Goal: Task Accomplishment & Management: Use online tool/utility

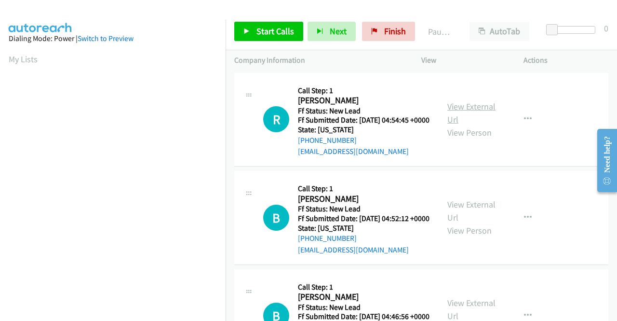
click at [478, 108] on link "View External Url" at bounding box center [472, 113] width 48 height 24
click at [480, 216] on link "View External Url" at bounding box center [472, 211] width 48 height 24
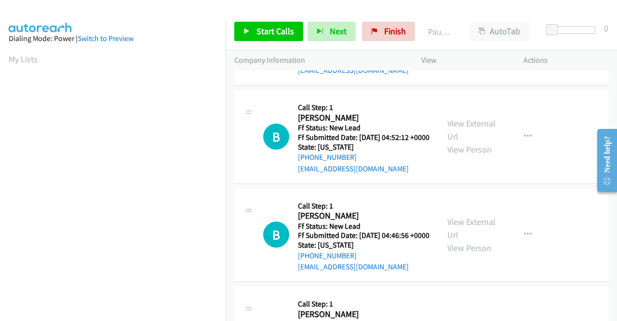
scroll to position [145, 0]
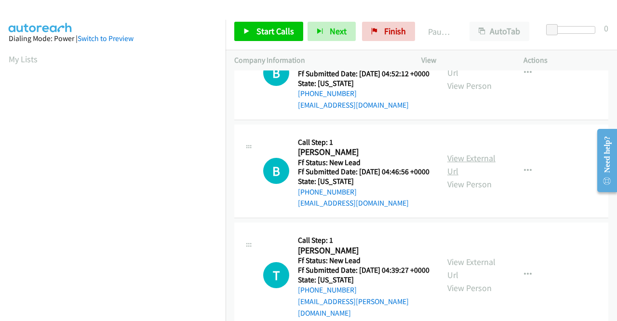
click at [466, 176] on link "View External Url" at bounding box center [472, 164] width 48 height 24
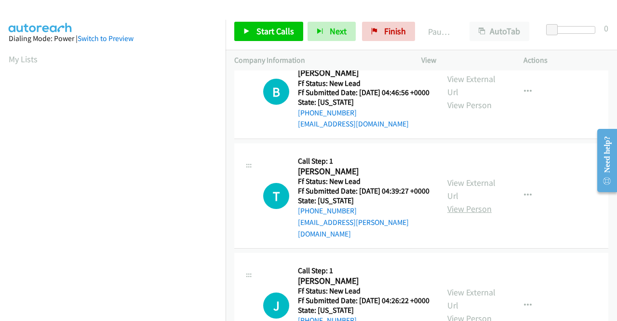
scroll to position [241, 0]
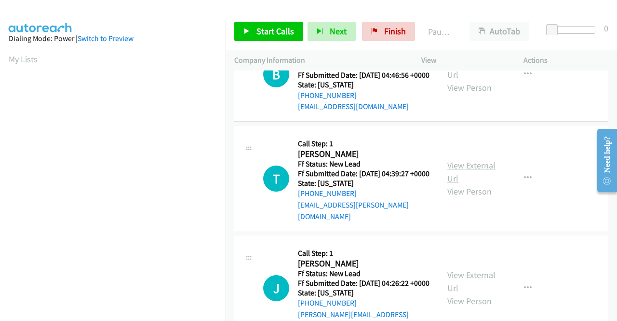
click at [478, 184] on link "View External Url" at bounding box center [472, 172] width 48 height 24
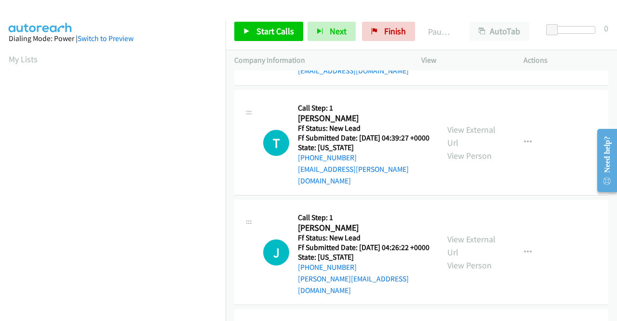
scroll to position [289, 0]
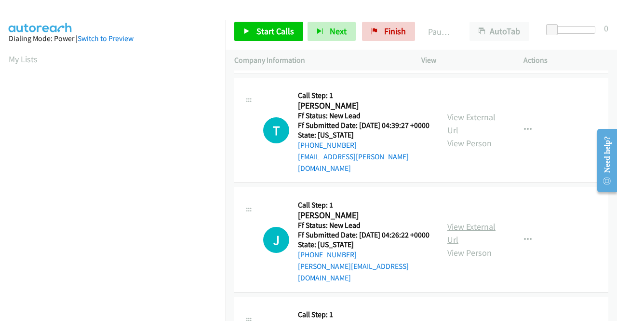
click at [478, 245] on link "View External Url" at bounding box center [472, 233] width 48 height 24
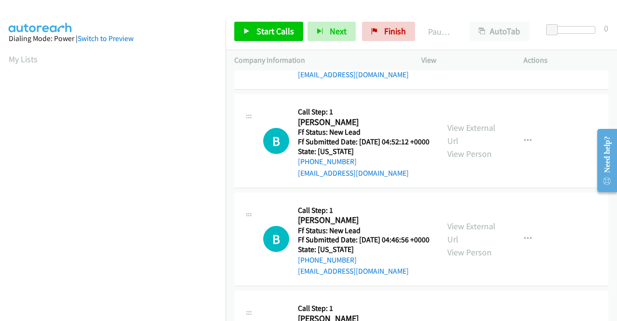
scroll to position [0, 0]
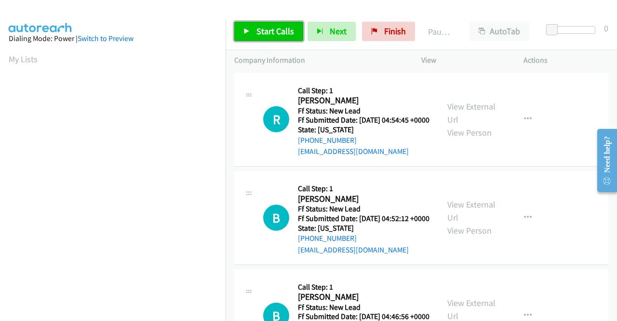
click at [272, 28] on span "Start Calls" at bounding box center [276, 31] width 38 height 11
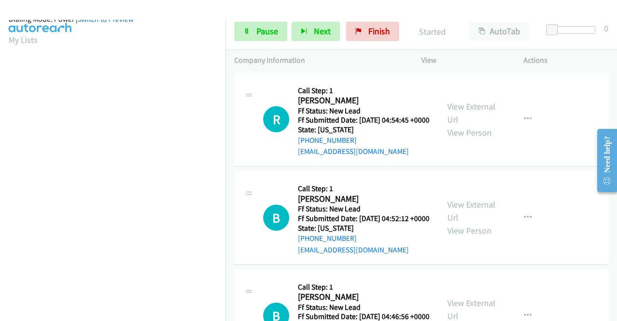
scroll to position [212, 0]
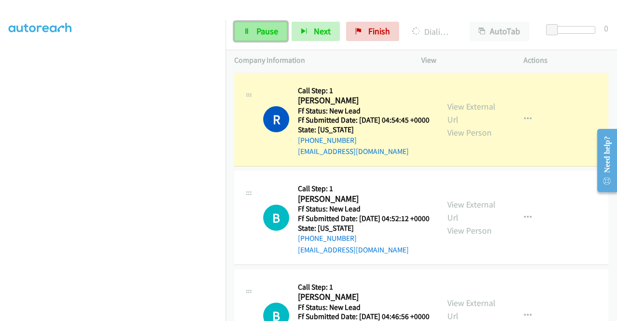
click at [258, 27] on span "Pause" at bounding box center [268, 31] width 22 height 11
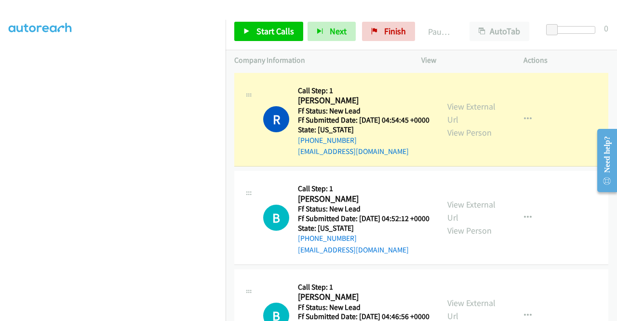
scroll to position [68, 0]
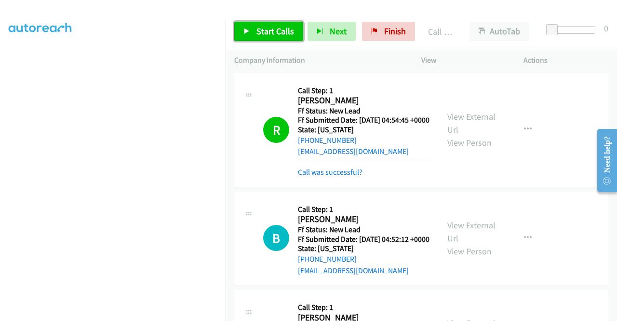
click at [269, 35] on span "Start Calls" at bounding box center [276, 31] width 38 height 11
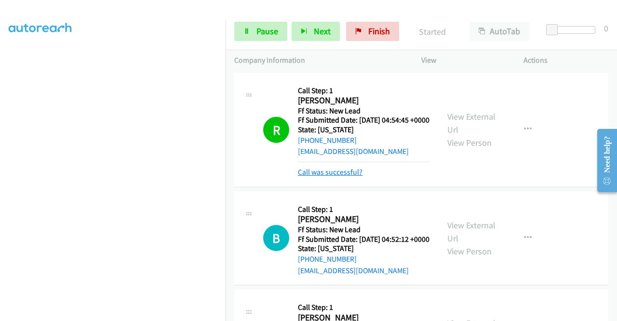
click at [335, 176] on link "Call was successful?" at bounding box center [330, 171] width 65 height 9
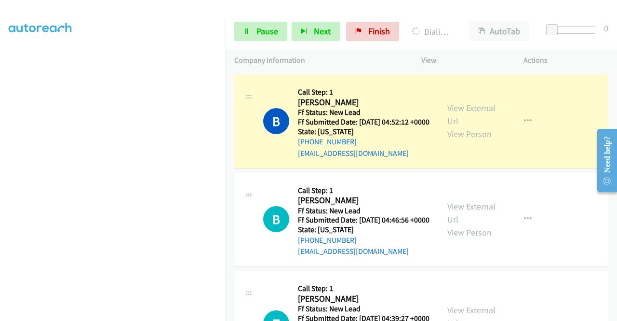
scroll to position [212, 0]
click at [259, 30] on span "Pause" at bounding box center [268, 31] width 22 height 11
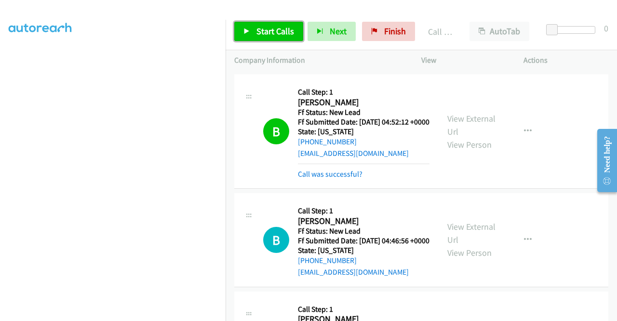
click at [260, 27] on span "Start Calls" at bounding box center [276, 31] width 38 height 11
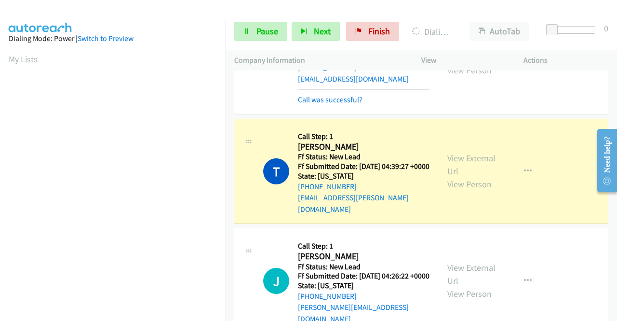
scroll to position [220, 0]
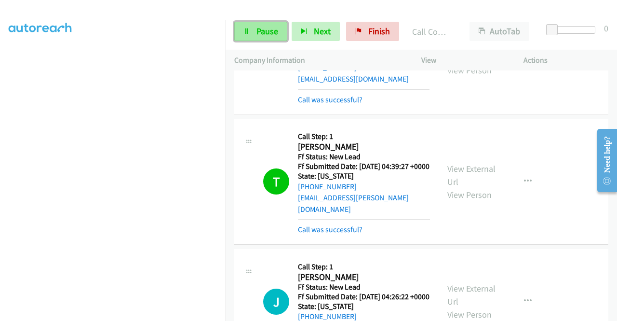
click at [272, 36] on span "Pause" at bounding box center [268, 31] width 22 height 11
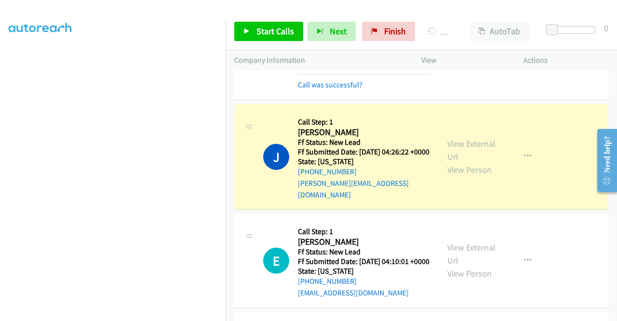
scroll to position [0, 0]
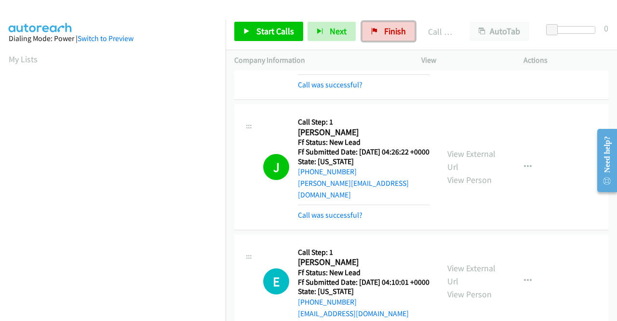
drag, startPoint x: 393, startPoint y: 24, endPoint x: 352, endPoint y: 47, distance: 46.7
click at [393, 24] on link "Finish" at bounding box center [388, 31] width 53 height 19
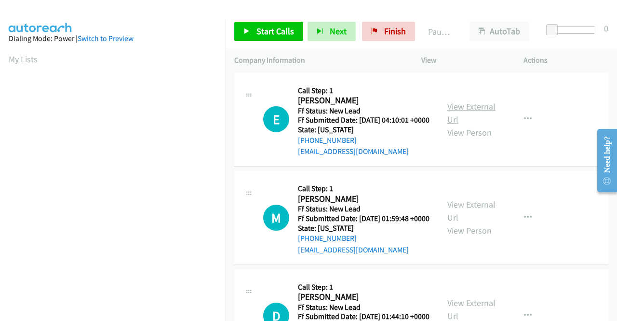
click at [487, 109] on link "View External Url" at bounding box center [472, 113] width 48 height 24
click at [471, 220] on link "View External Url" at bounding box center [472, 211] width 48 height 24
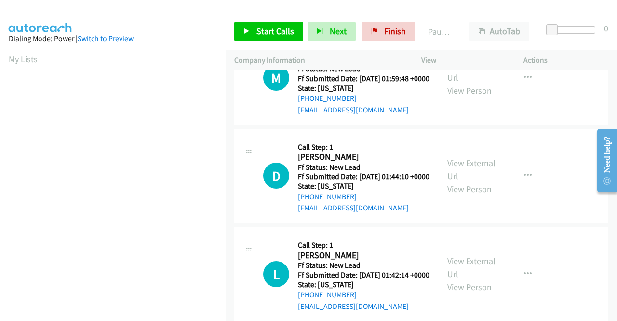
scroll to position [145, 0]
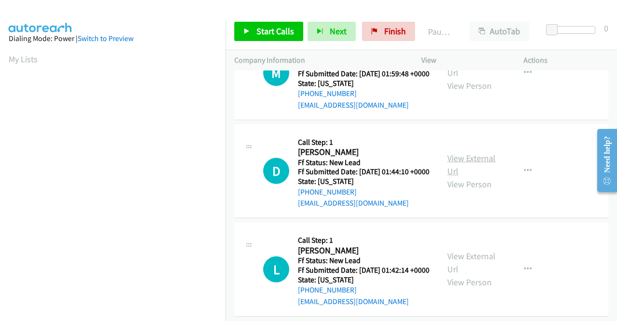
click at [473, 176] on link "View External Url" at bounding box center [472, 164] width 48 height 24
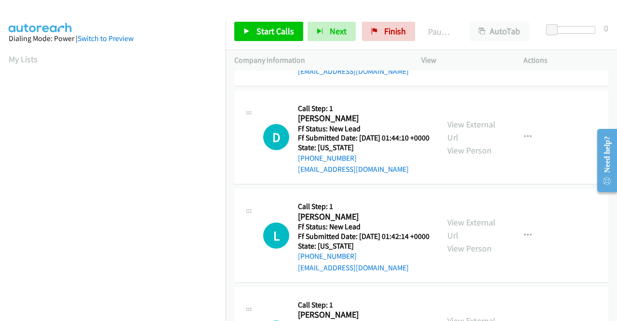
scroll to position [193, 0]
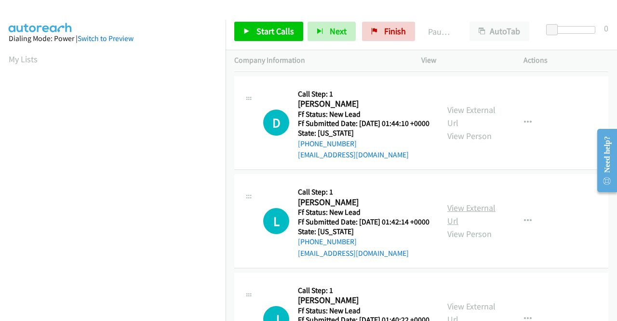
click at [474, 226] on link "View External Url" at bounding box center [472, 214] width 48 height 24
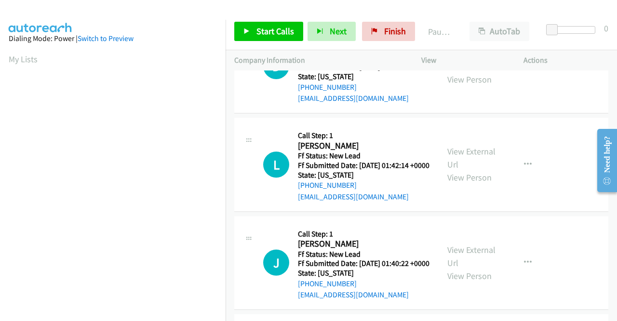
scroll to position [338, 0]
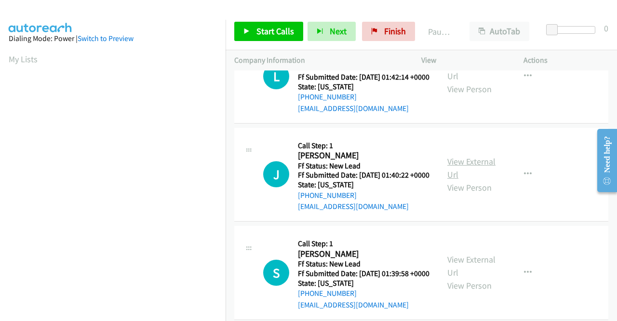
click at [457, 180] on link "View External Url" at bounding box center [472, 168] width 48 height 24
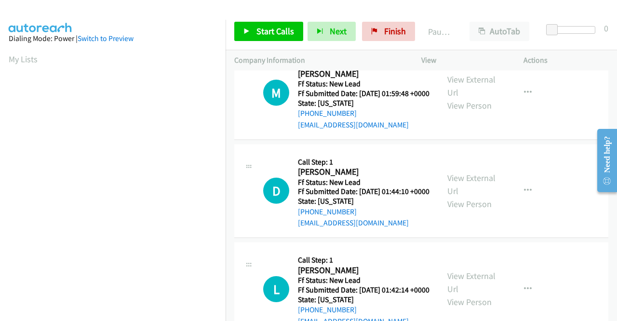
scroll to position [0, 0]
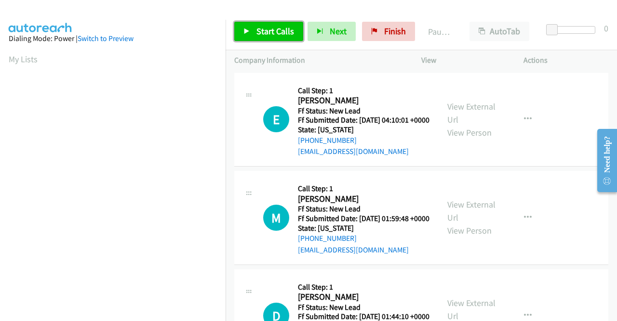
click at [274, 30] on span "Start Calls" at bounding box center [276, 31] width 38 height 11
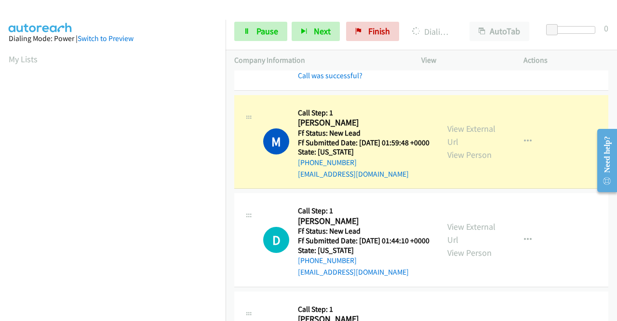
scroll to position [220, 0]
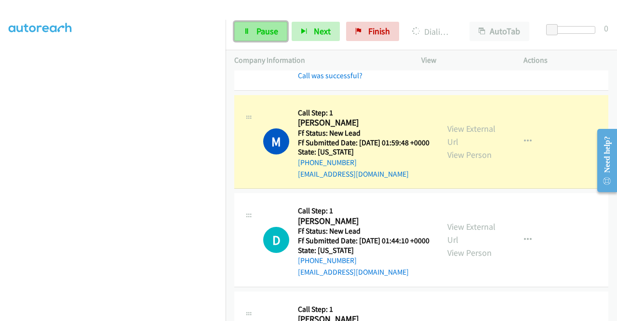
click at [274, 30] on span "Pause" at bounding box center [268, 31] width 22 height 11
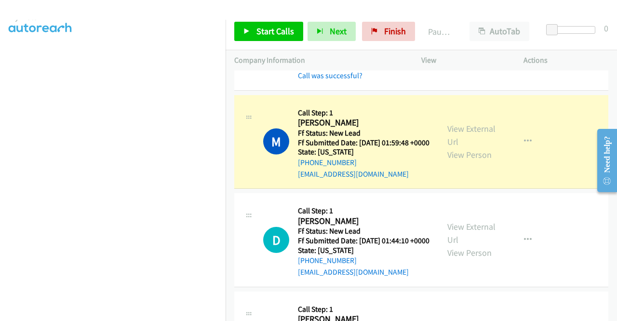
scroll to position [27, 0]
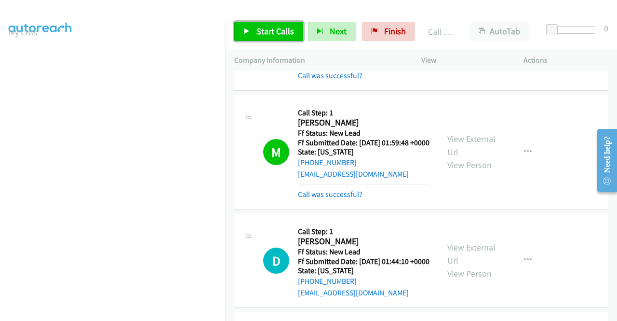
click at [278, 30] on span "Start Calls" at bounding box center [276, 31] width 38 height 11
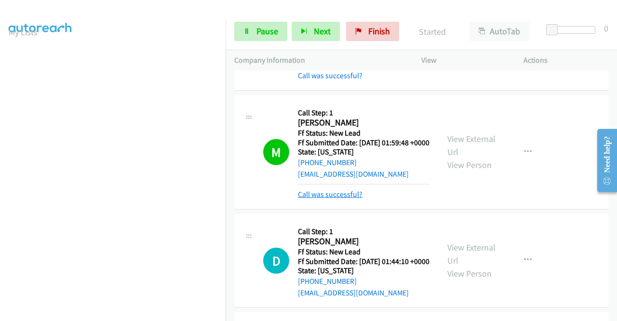
click at [331, 199] on link "Call was successful?" at bounding box center [330, 194] width 65 height 9
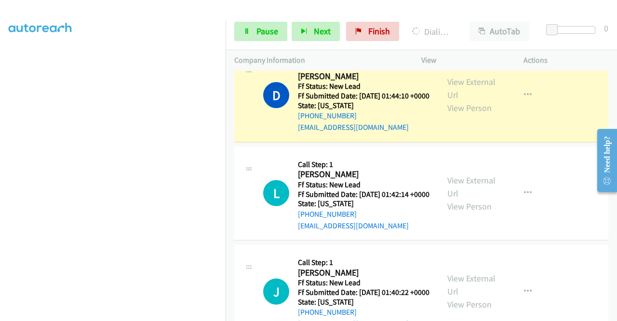
scroll to position [220, 0]
click at [265, 31] on span "Pause" at bounding box center [268, 31] width 22 height 11
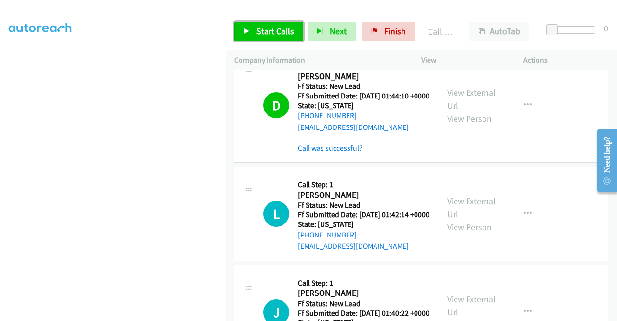
click at [292, 35] on span "Start Calls" at bounding box center [276, 31] width 38 height 11
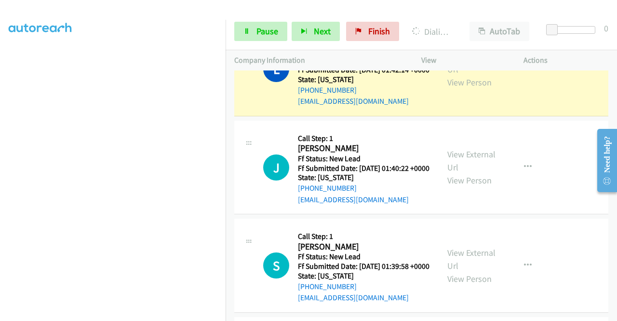
scroll to position [0, 0]
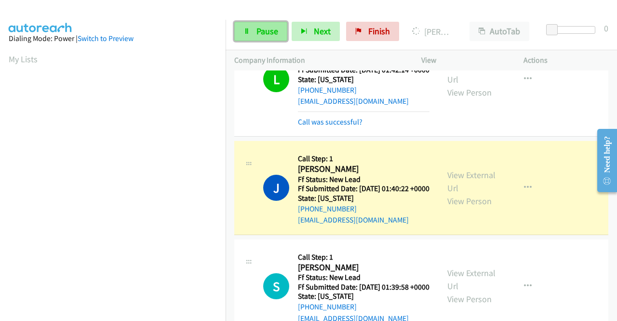
click at [249, 28] on icon at bounding box center [247, 31] width 7 height 7
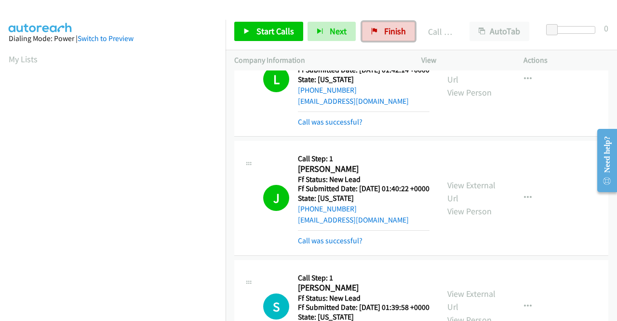
drag, startPoint x: 398, startPoint y: 31, endPoint x: 352, endPoint y: 48, distance: 49.3
click at [398, 31] on span "Finish" at bounding box center [395, 31] width 22 height 11
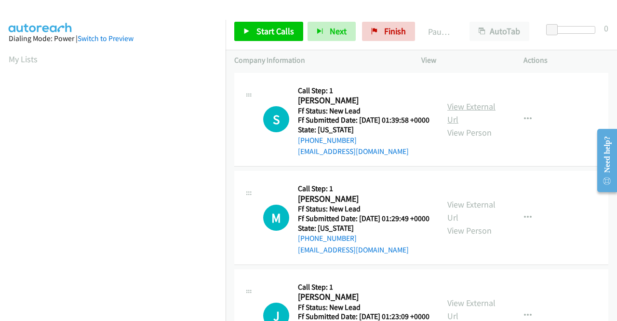
click at [464, 111] on link "View External Url" at bounding box center [472, 113] width 48 height 24
click at [468, 219] on link "View External Url" at bounding box center [472, 211] width 48 height 24
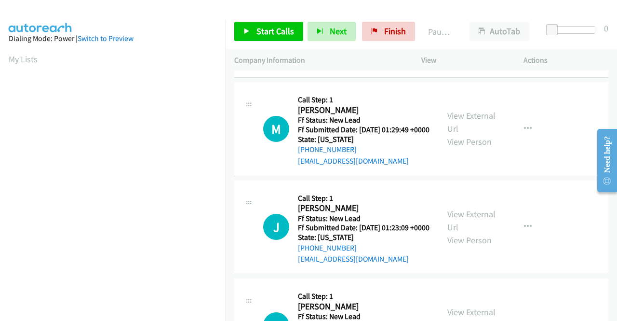
scroll to position [96, 0]
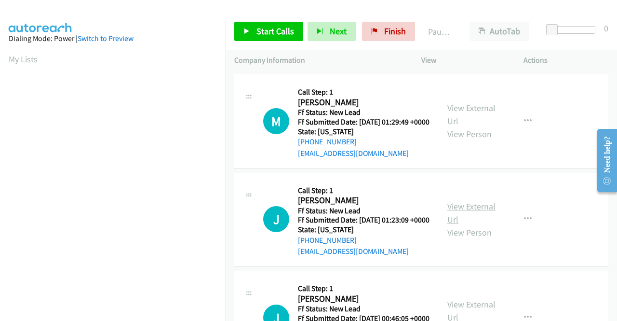
click at [475, 225] on link "View External Url" at bounding box center [472, 213] width 48 height 24
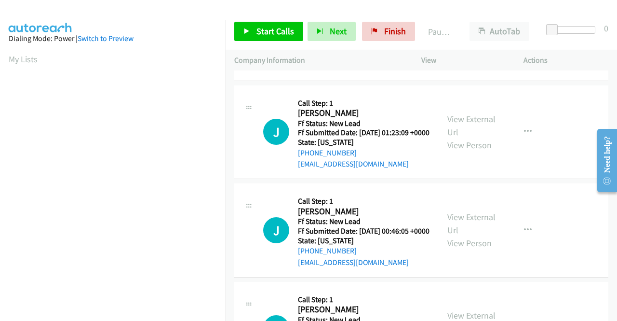
scroll to position [193, 0]
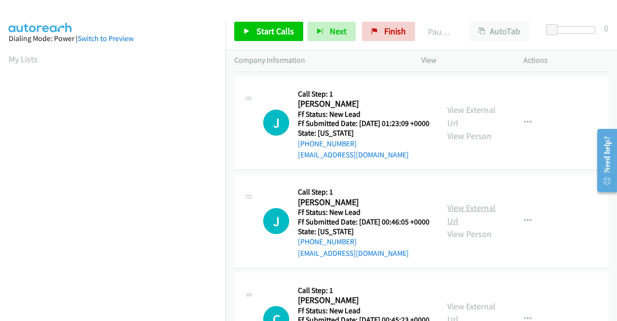
click at [458, 226] on link "View External Url" at bounding box center [472, 214] width 48 height 24
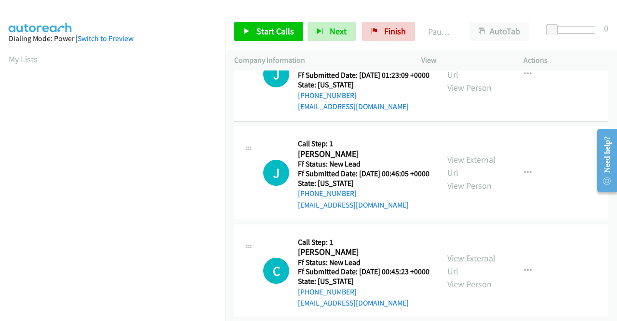
click at [457, 276] on link "View External Url" at bounding box center [472, 264] width 48 height 24
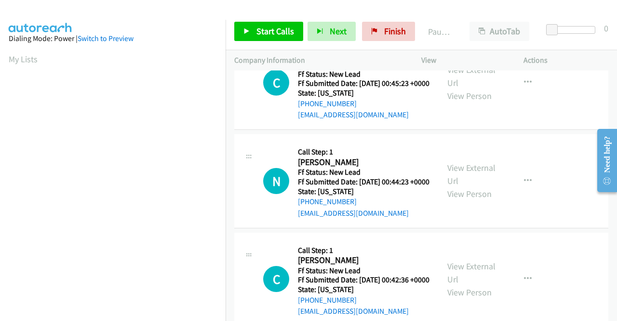
scroll to position [434, 0]
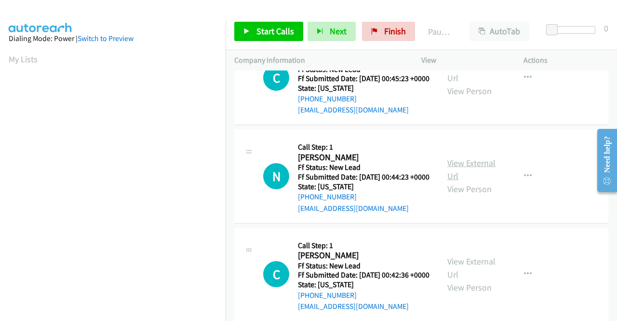
click at [463, 181] on link "View External Url" at bounding box center [472, 169] width 48 height 24
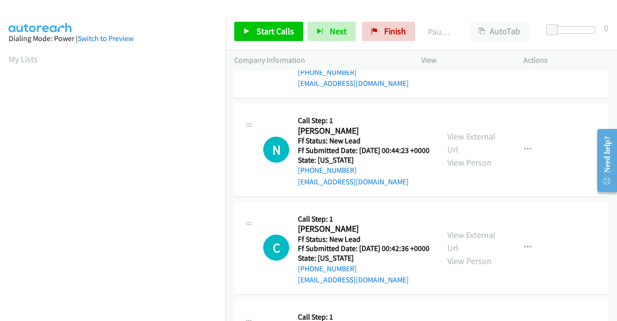
scroll to position [530, 0]
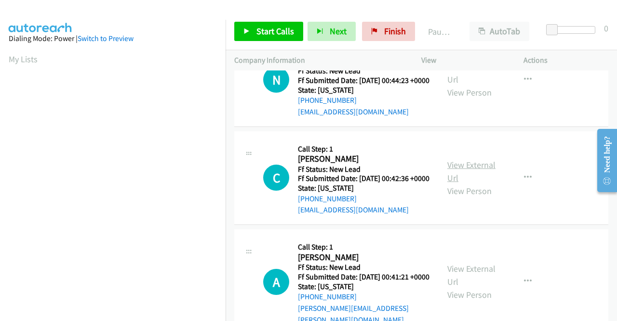
click at [462, 183] on link "View External Url" at bounding box center [472, 171] width 48 height 24
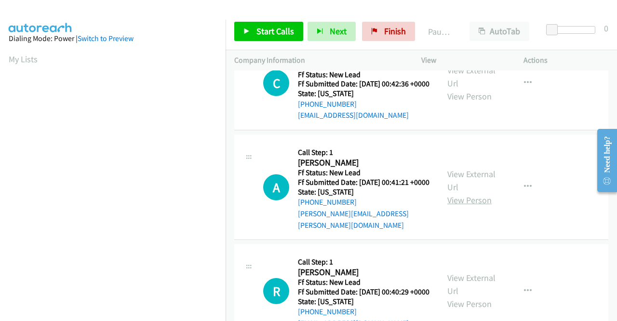
scroll to position [627, 0]
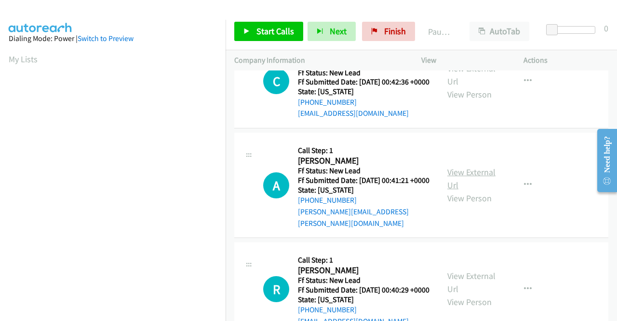
click at [459, 190] on link "View External Url" at bounding box center [472, 178] width 48 height 24
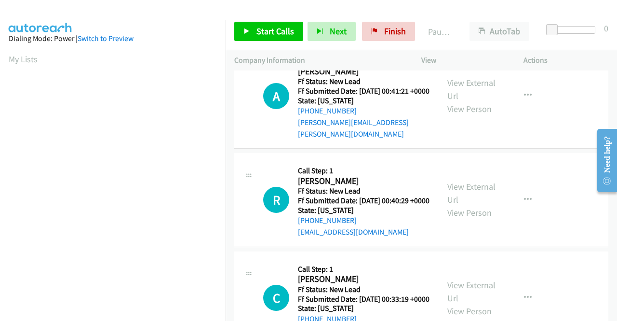
scroll to position [723, 0]
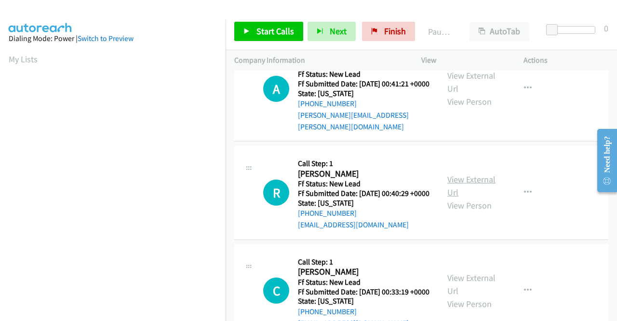
click at [456, 198] on link "View External Url" at bounding box center [472, 186] width 48 height 24
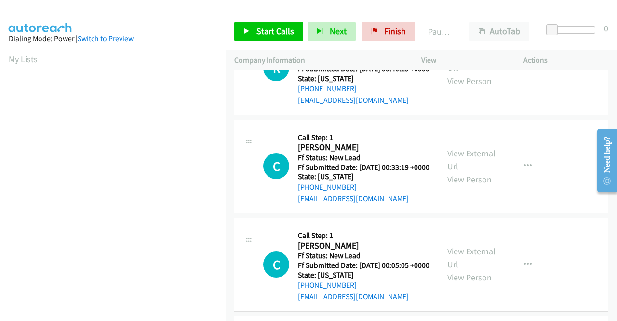
scroll to position [868, 0]
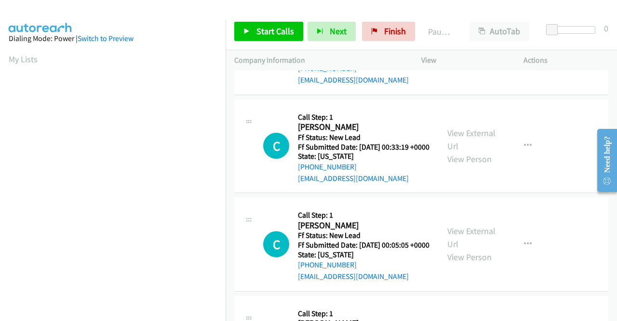
click at [455, 165] on div "View External Url View Person" at bounding box center [473, 145] width 50 height 39
click at [457, 151] on link "View External Url" at bounding box center [472, 139] width 48 height 24
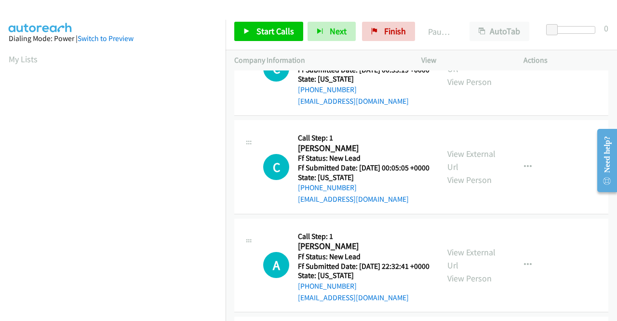
scroll to position [964, 0]
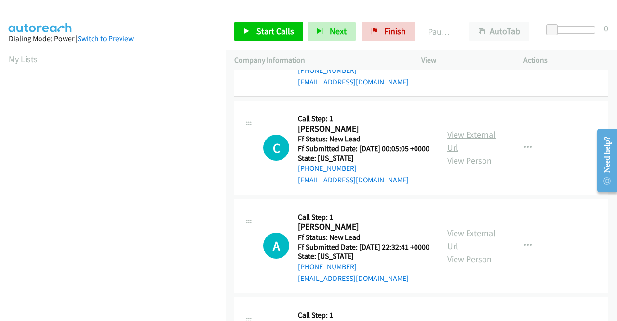
click at [450, 153] on link "View External Url" at bounding box center [472, 141] width 48 height 24
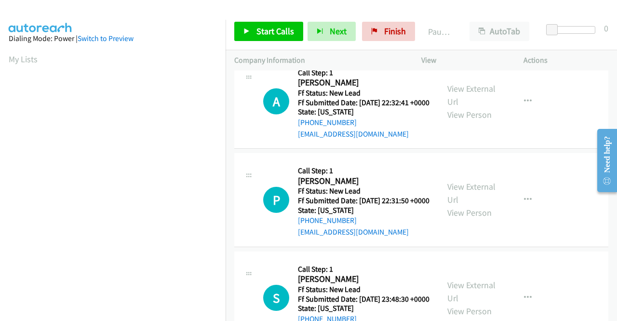
scroll to position [1109, 0]
click at [472, 107] on link "View External Url" at bounding box center [472, 94] width 48 height 24
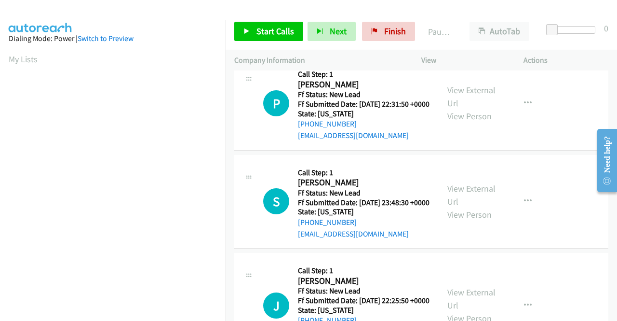
scroll to position [1206, 0]
click at [451, 108] on link "View External Url" at bounding box center [472, 96] width 48 height 24
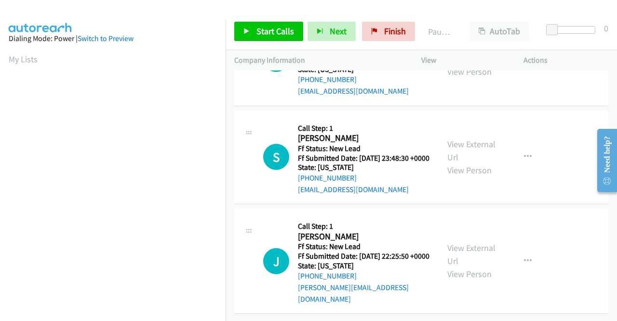
scroll to position [1350, 0]
click at [451, 159] on link "View External Url" at bounding box center [472, 150] width 48 height 24
click at [461, 244] on link "View External Url" at bounding box center [472, 254] width 48 height 24
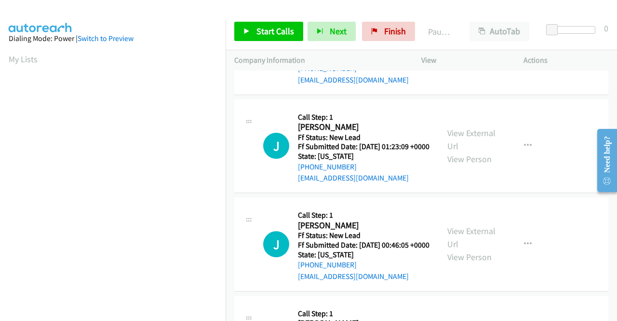
scroll to position [0, 0]
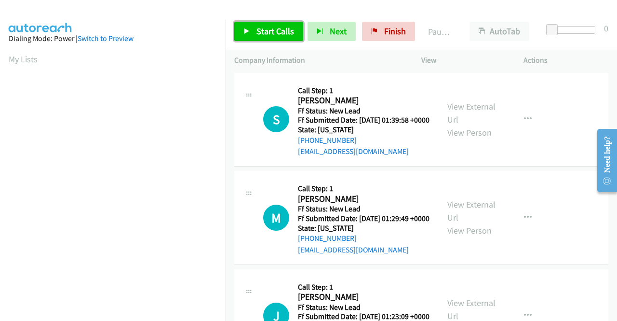
click at [277, 30] on span "Start Calls" at bounding box center [276, 31] width 38 height 11
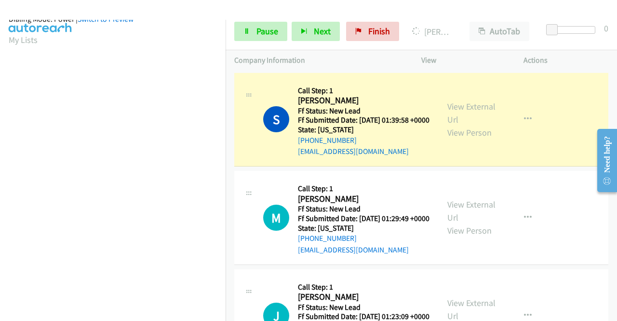
scroll to position [212, 0]
click at [261, 26] on span "Pause" at bounding box center [268, 31] width 22 height 11
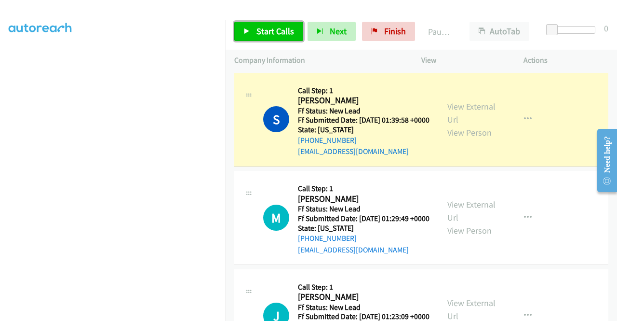
click at [274, 26] on span "Start Calls" at bounding box center [276, 31] width 38 height 11
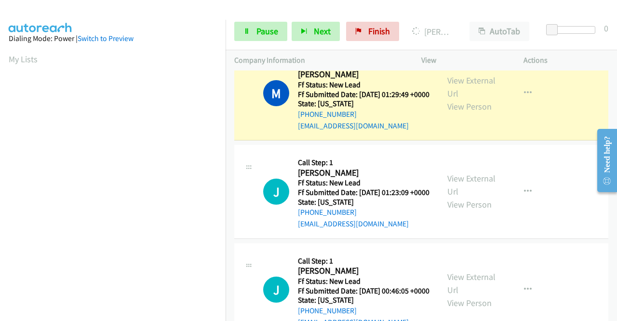
scroll to position [220, 0]
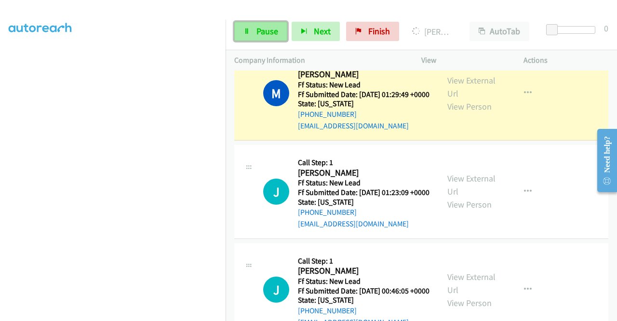
click at [273, 28] on span "Pause" at bounding box center [268, 31] width 22 height 11
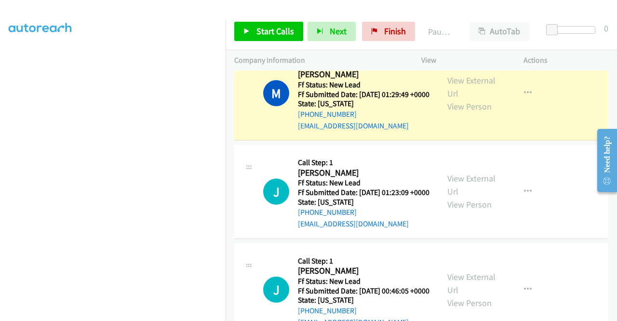
scroll to position [0, 0]
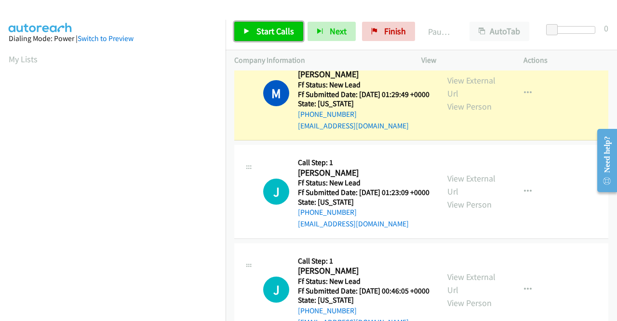
click at [279, 38] on link "Start Calls" at bounding box center [268, 31] width 69 height 19
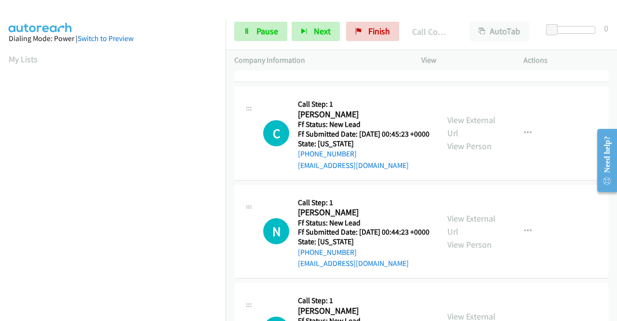
scroll to position [482, 0]
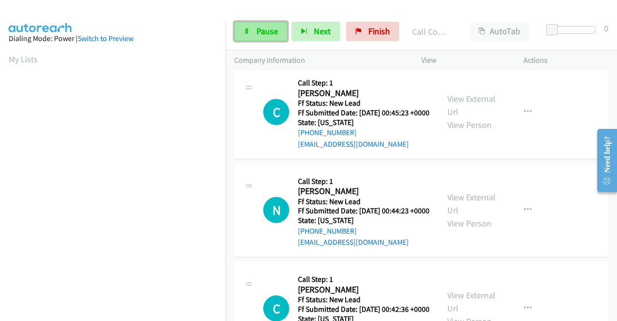
click at [274, 34] on span "Pause" at bounding box center [268, 31] width 22 height 11
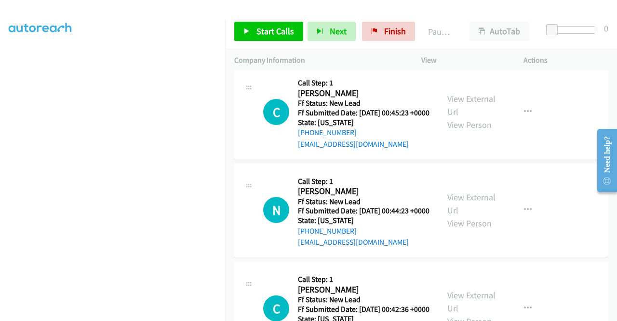
scroll to position [220, 0]
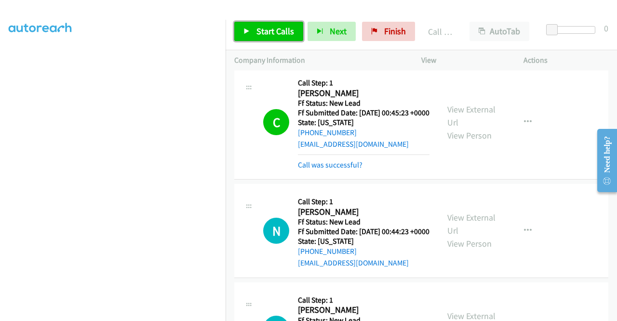
click at [288, 31] on span "Start Calls" at bounding box center [276, 31] width 38 height 11
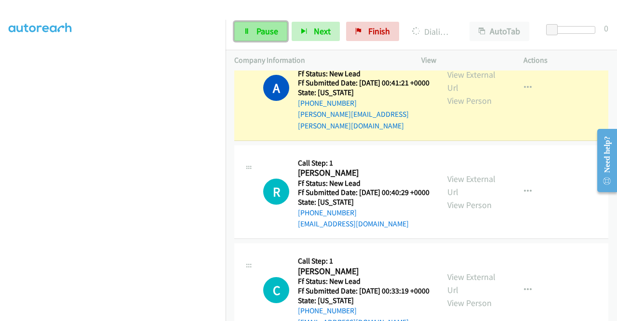
click at [258, 29] on span "Pause" at bounding box center [268, 31] width 22 height 11
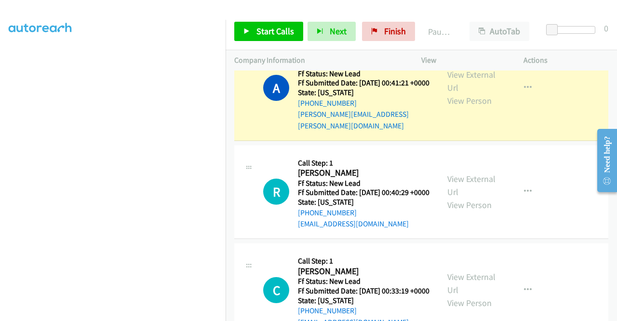
scroll to position [27, 0]
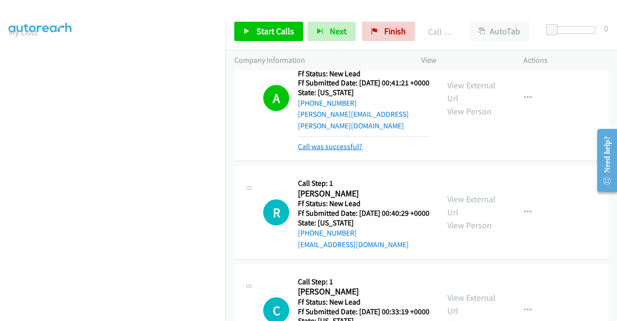
click at [341, 151] on link "Call was successful?" at bounding box center [330, 146] width 65 height 9
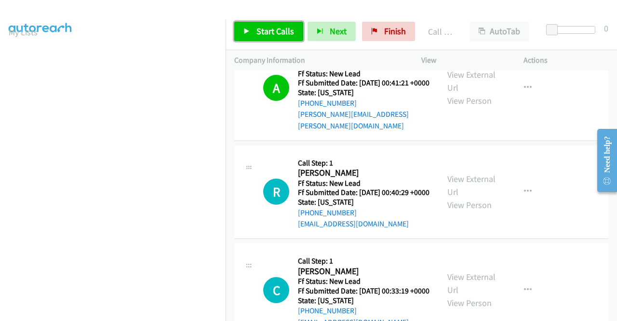
click at [253, 33] on link "Start Calls" at bounding box center [268, 31] width 69 height 19
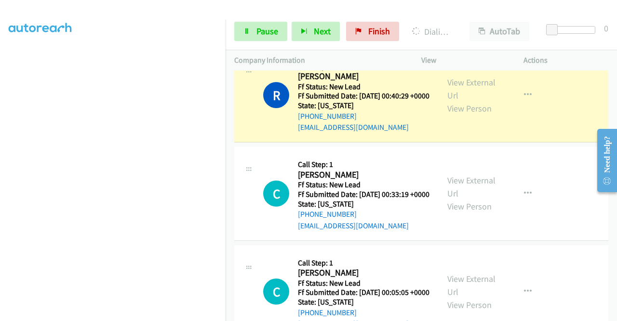
scroll to position [0, 0]
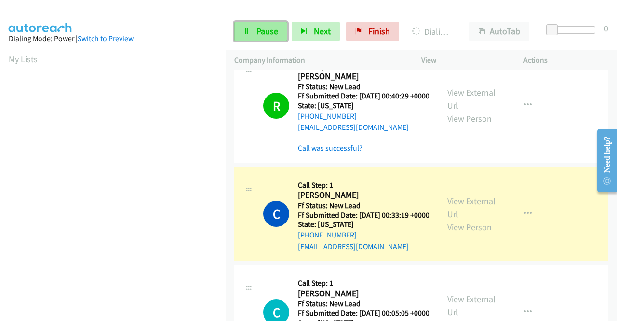
click at [261, 30] on span "Pause" at bounding box center [268, 31] width 22 height 11
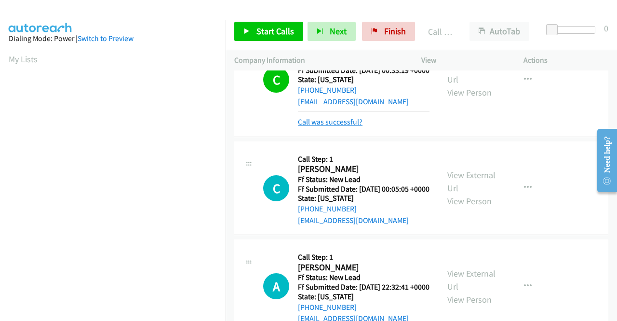
click at [355, 126] on link "Call was successful?" at bounding box center [330, 121] width 65 height 9
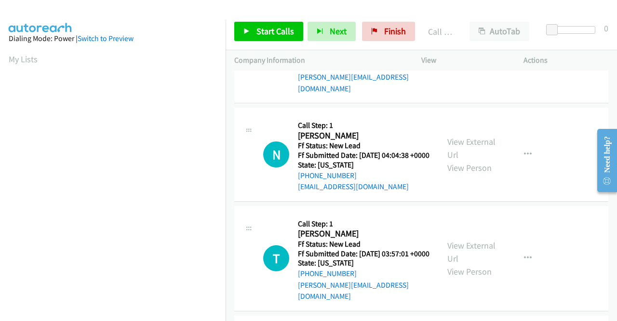
scroll to position [1640, 0]
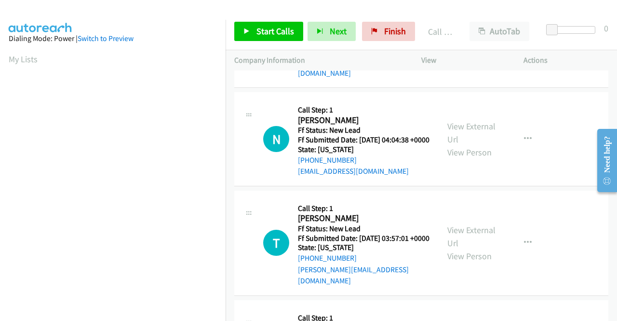
click at [526, 39] on icon "button" at bounding box center [528, 35] width 8 height 8
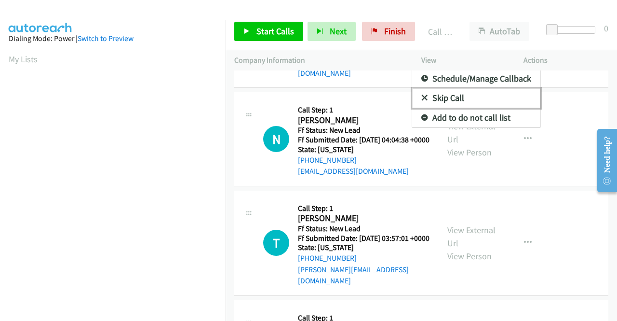
click at [464, 108] on link "Skip Call" at bounding box center [476, 97] width 128 height 19
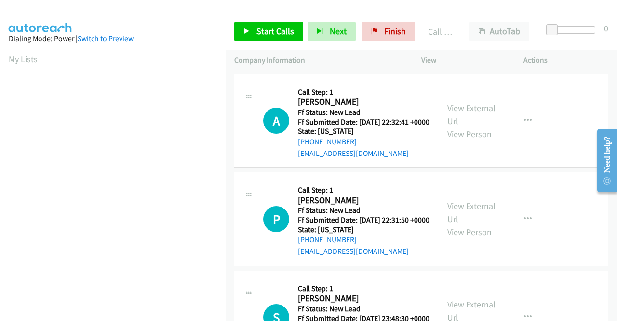
scroll to position [1157, 0]
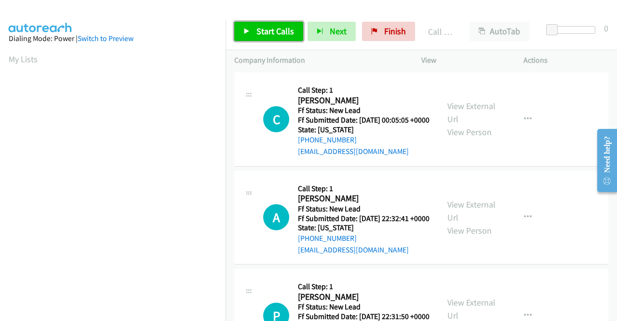
click at [261, 32] on span "Start Calls" at bounding box center [276, 31] width 38 height 11
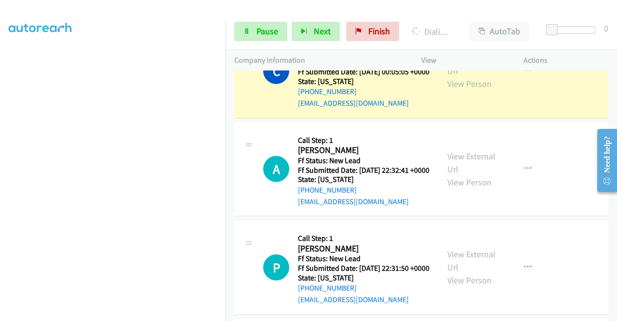
scroll to position [0, 0]
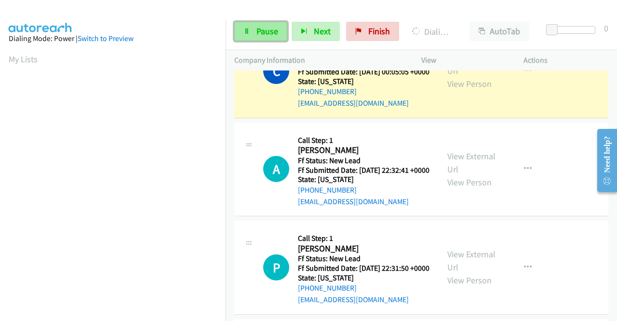
click at [271, 34] on span "Pause" at bounding box center [268, 31] width 22 height 11
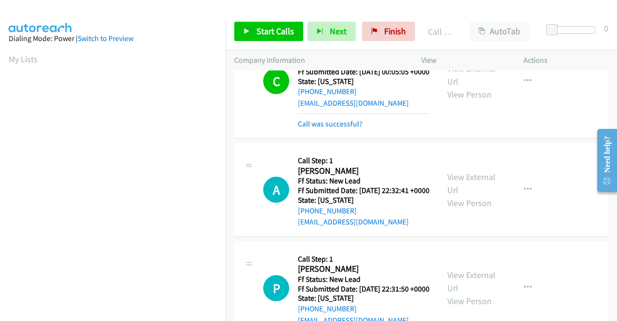
click at [268, 41] on div "Start Calls Pause Next Finish Call Completed AutoTab AutoTab 0" at bounding box center [422, 31] width 392 height 37
click at [269, 34] on span "Start Calls" at bounding box center [276, 31] width 38 height 11
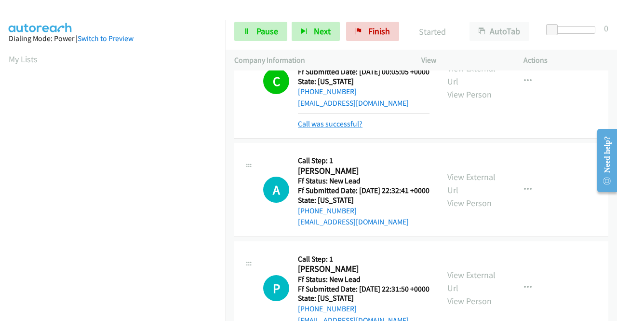
click at [358, 128] on link "Call was successful?" at bounding box center [330, 123] width 65 height 9
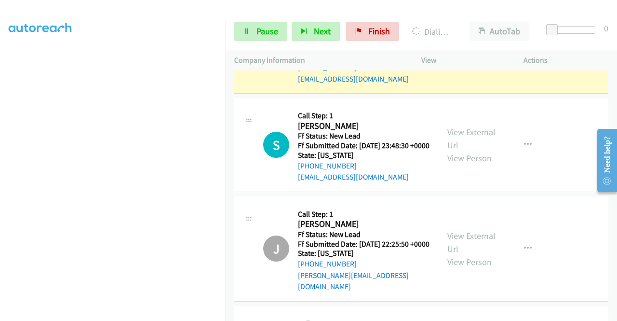
scroll to position [220, 0]
click at [268, 35] on span "Pause" at bounding box center [268, 31] width 22 height 11
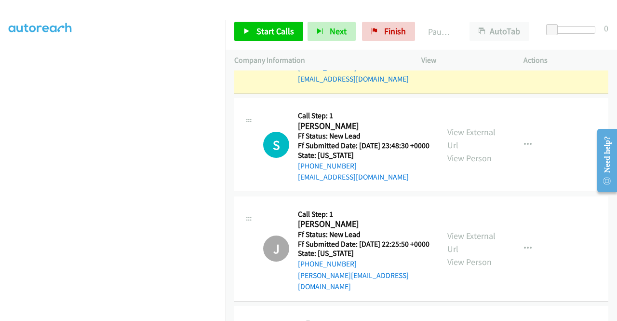
scroll to position [0, 0]
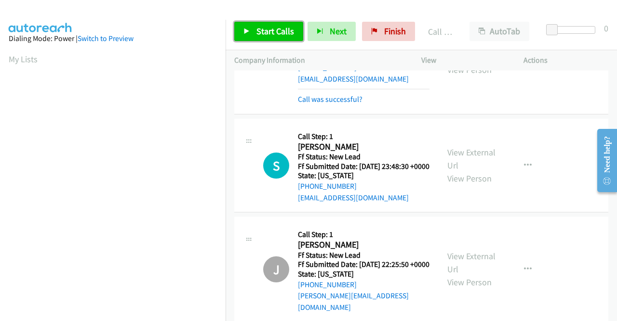
click at [285, 28] on span "Start Calls" at bounding box center [276, 31] width 38 height 11
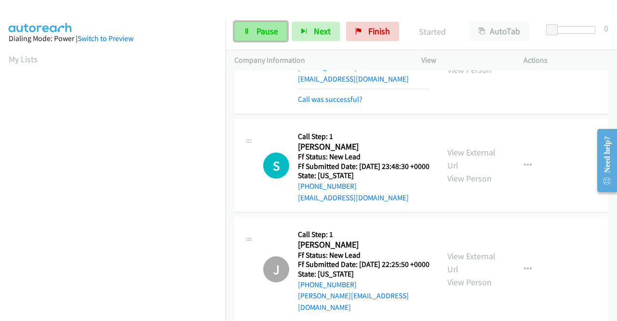
click at [264, 32] on span "Pause" at bounding box center [268, 31] width 22 height 11
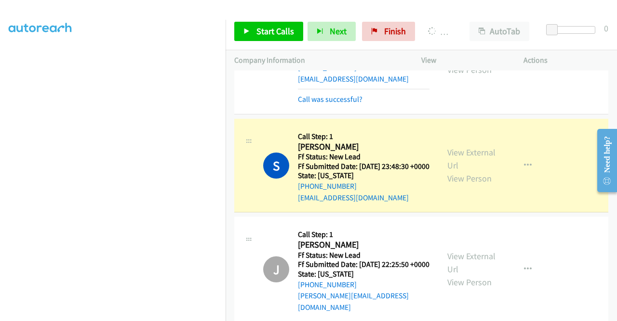
scroll to position [27, 0]
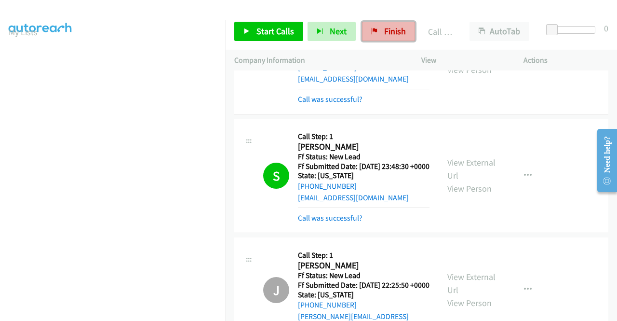
click at [384, 29] on span "Finish" at bounding box center [395, 31] width 22 height 11
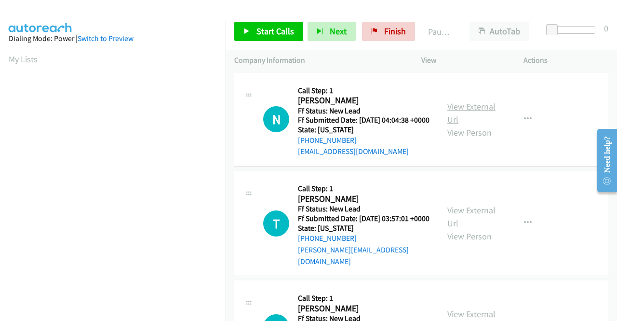
click at [481, 113] on link "View External Url" at bounding box center [472, 113] width 48 height 24
click at [456, 217] on link "View External Url" at bounding box center [472, 216] width 48 height 24
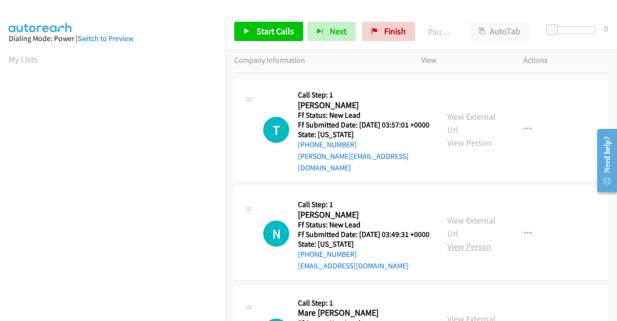
scroll to position [96, 0]
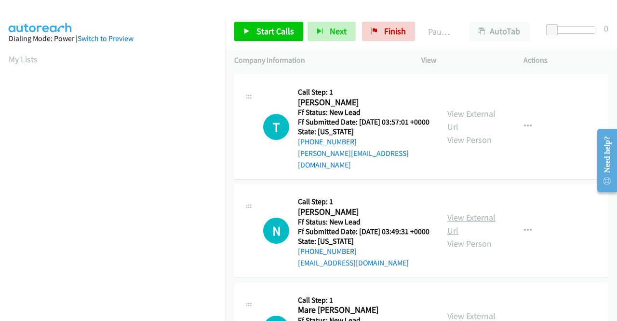
click at [466, 228] on link "View External Url" at bounding box center [472, 224] width 48 height 24
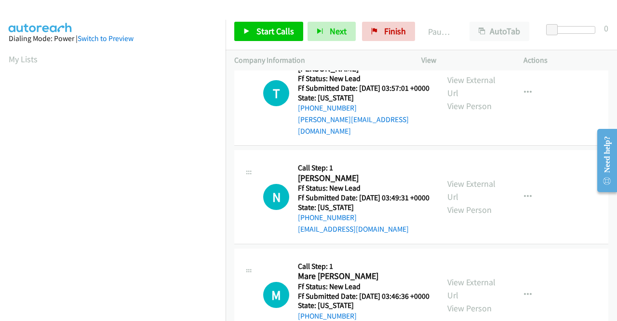
scroll to position [145, 0]
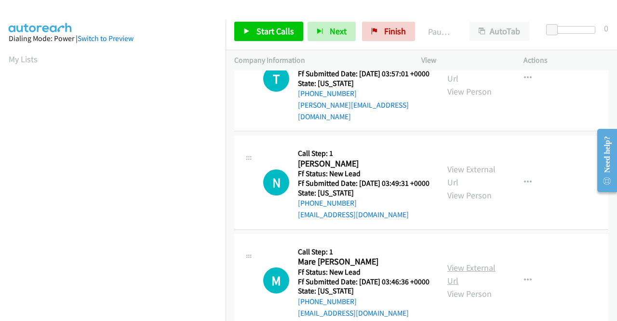
click at [460, 284] on link "View External Url" at bounding box center [472, 274] width 48 height 24
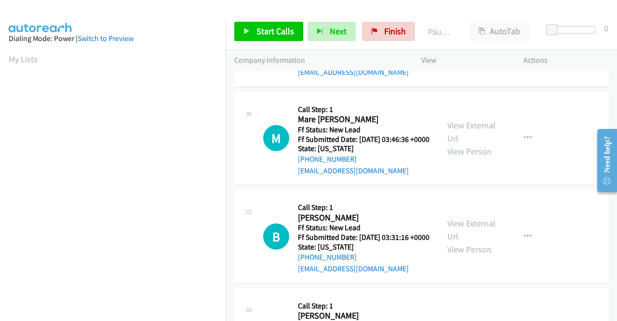
scroll to position [289, 0]
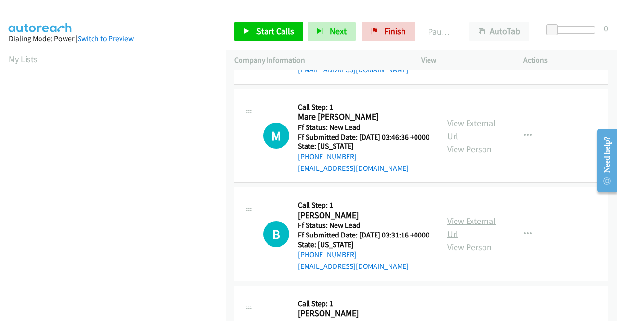
click at [460, 239] on link "View External Url" at bounding box center [472, 227] width 48 height 24
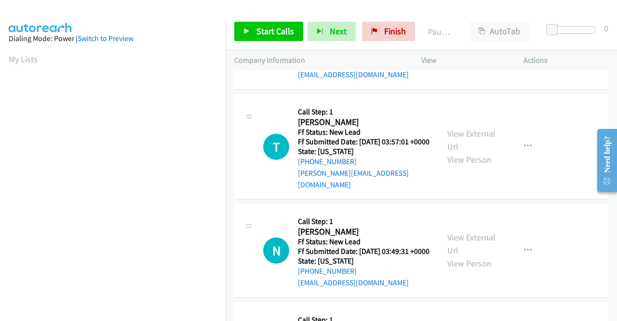
scroll to position [0, 0]
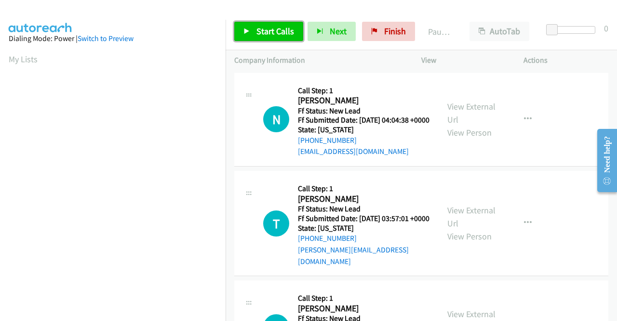
click at [284, 34] on span "Start Calls" at bounding box center [276, 31] width 38 height 11
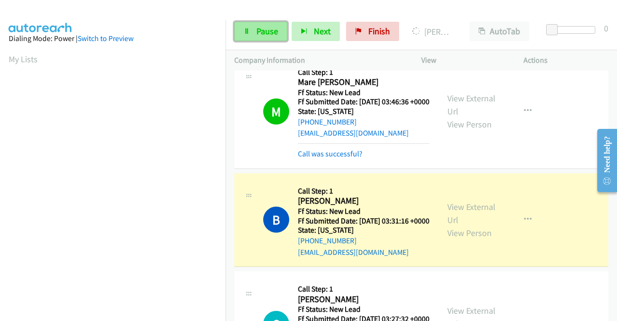
click at [275, 25] on link "Pause" at bounding box center [260, 31] width 53 height 19
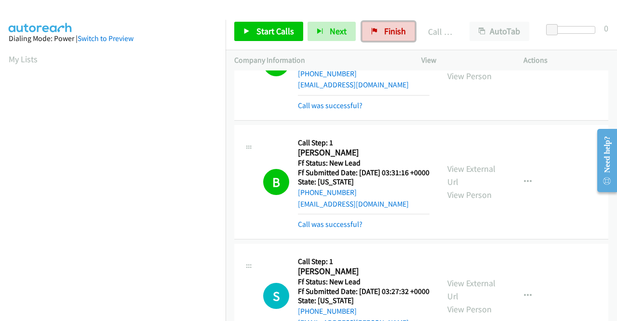
drag, startPoint x: 380, startPoint y: 25, endPoint x: 336, endPoint y: 57, distance: 55.6
click at [380, 25] on link "Finish" at bounding box center [388, 31] width 53 height 19
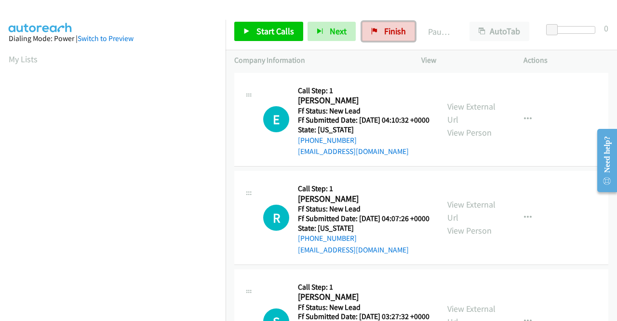
drag, startPoint x: 405, startPoint y: 36, endPoint x: 353, endPoint y: 52, distance: 54.0
click at [405, 36] on link "Finish" at bounding box center [388, 31] width 53 height 19
click at [468, 110] on link "View External Url" at bounding box center [472, 113] width 48 height 24
click at [469, 218] on link "View External Url" at bounding box center [472, 211] width 48 height 24
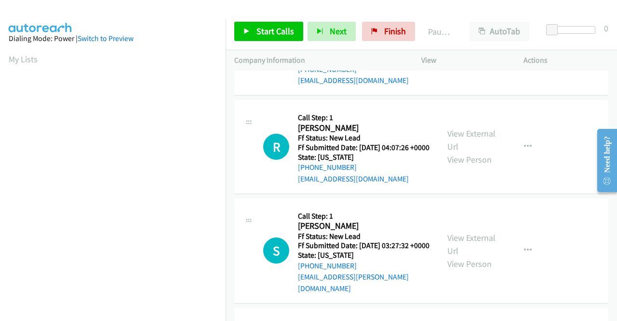
scroll to position [96, 0]
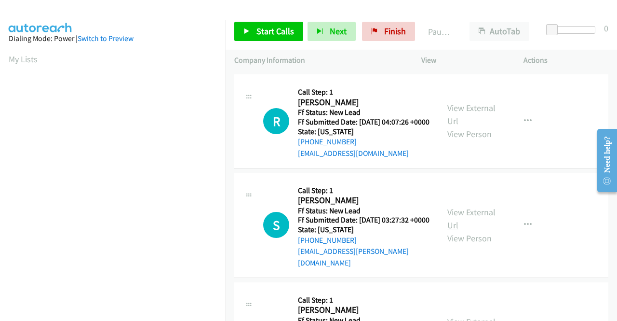
click at [456, 227] on link "View External Url" at bounding box center [472, 218] width 48 height 24
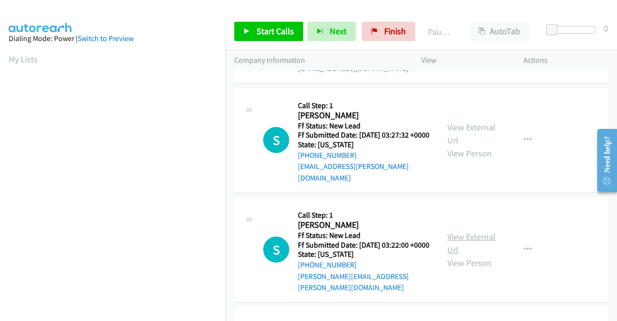
scroll to position [193, 0]
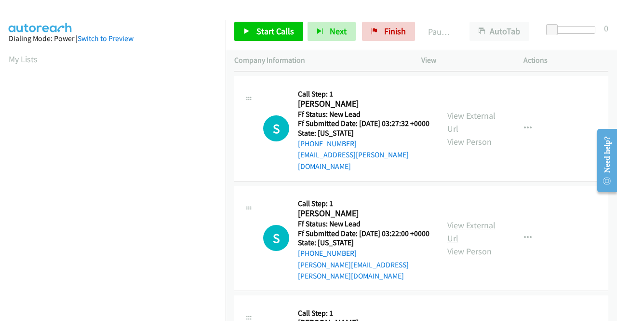
click at [455, 243] on link "View External Url" at bounding box center [472, 231] width 48 height 24
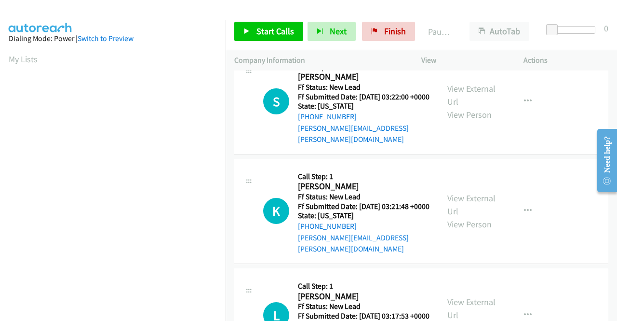
scroll to position [338, 0]
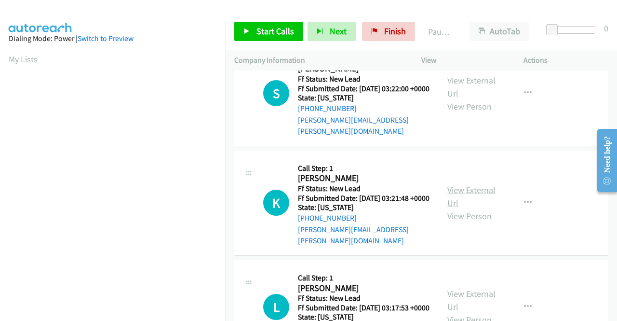
click at [459, 205] on link "View External Url" at bounding box center [472, 196] width 48 height 24
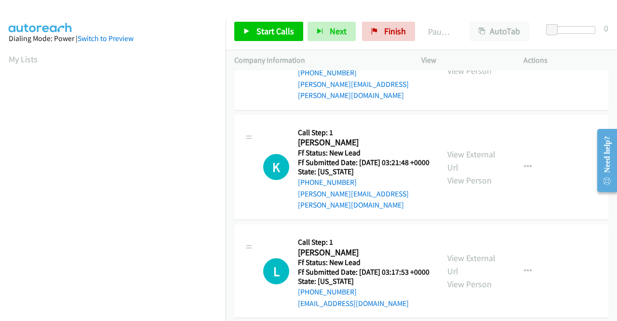
scroll to position [386, 0]
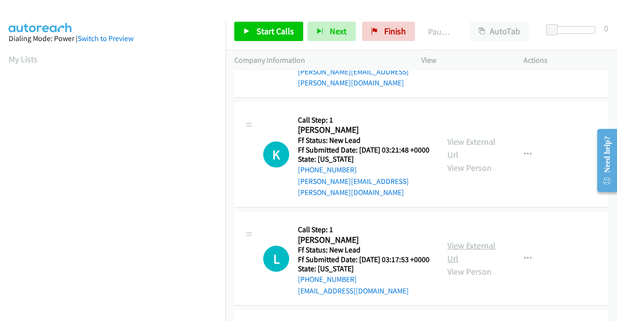
click at [468, 262] on link "View External Url" at bounding box center [472, 252] width 48 height 24
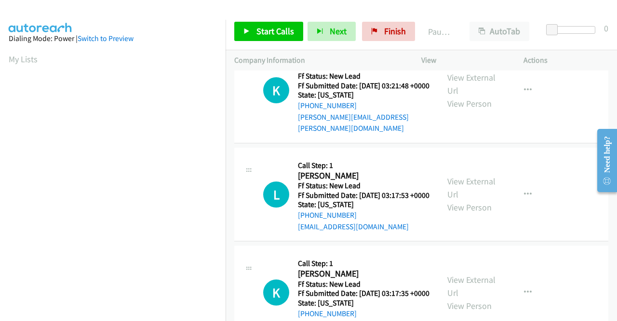
scroll to position [482, 0]
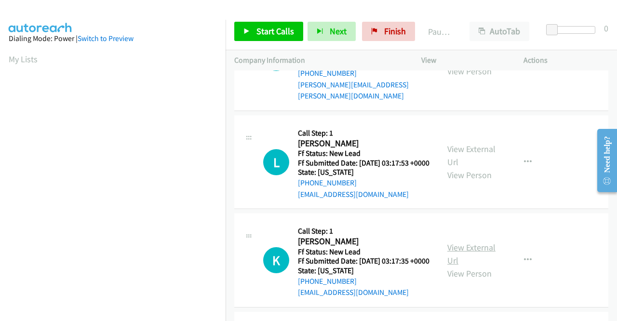
click at [459, 266] on link "View External Url" at bounding box center [472, 254] width 48 height 24
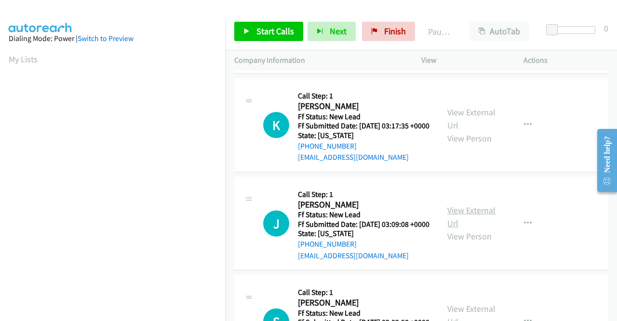
scroll to position [627, 0]
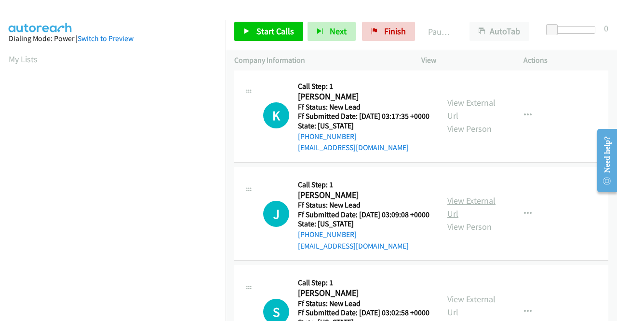
click at [455, 219] on link "View External Url" at bounding box center [472, 207] width 48 height 24
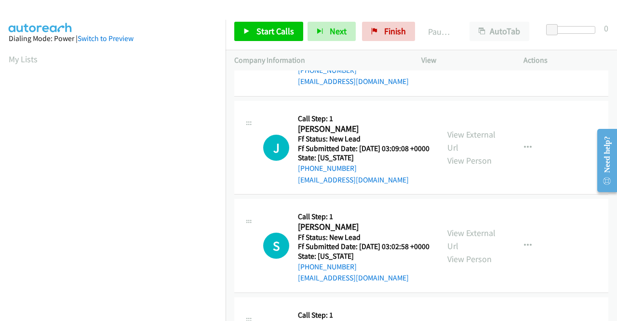
scroll to position [723, 0]
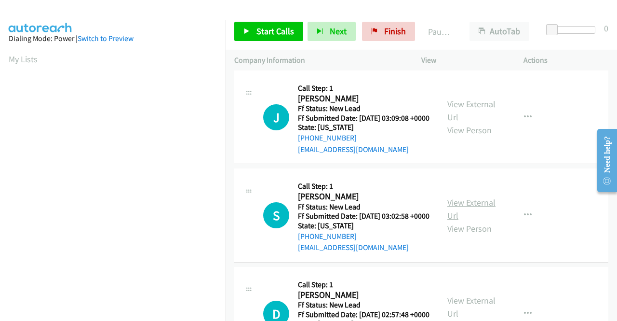
click at [463, 221] on link "View External Url" at bounding box center [472, 209] width 48 height 24
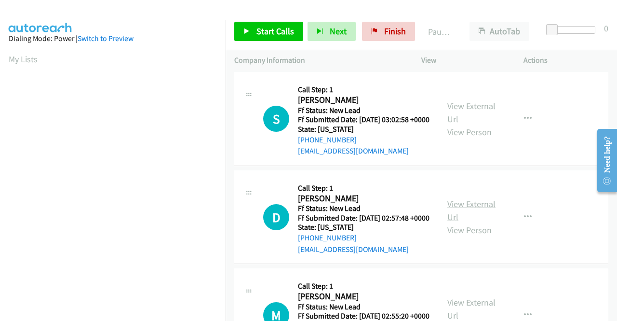
click at [459, 222] on link "View External Url" at bounding box center [472, 210] width 48 height 24
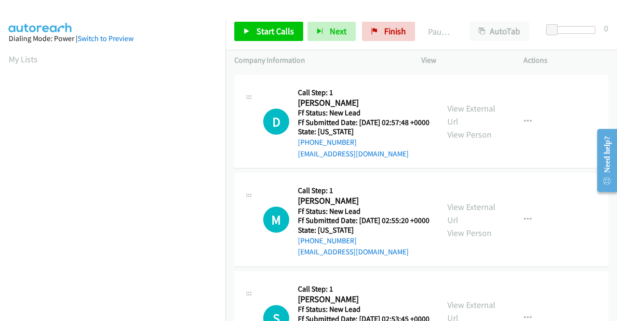
scroll to position [916, 0]
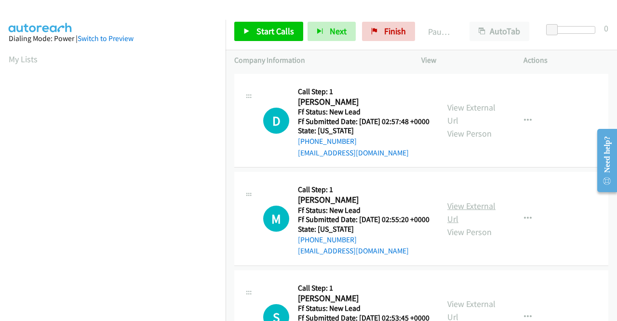
click at [461, 224] on link "View External Url" at bounding box center [472, 212] width 48 height 24
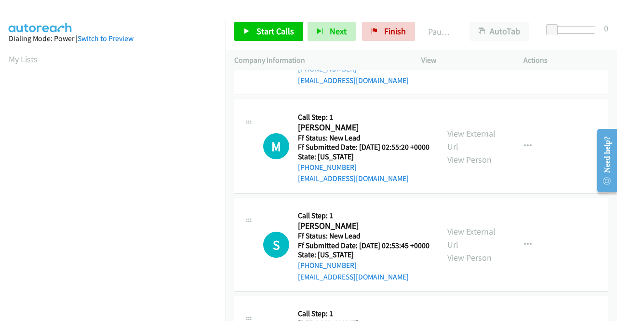
scroll to position [1013, 0]
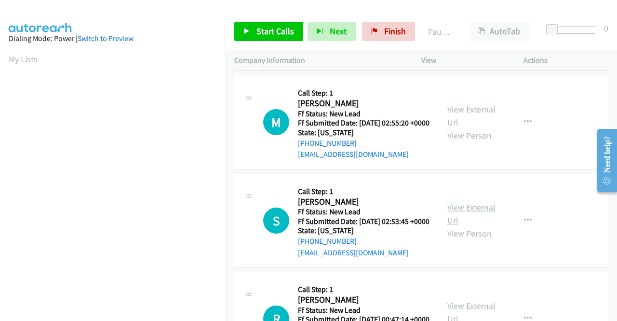
click at [453, 226] on link "View External Url" at bounding box center [472, 214] width 48 height 24
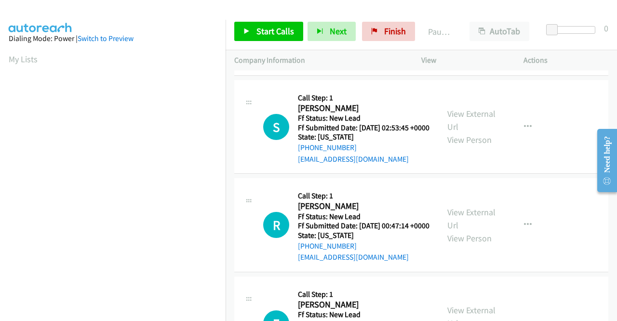
scroll to position [1109, 0]
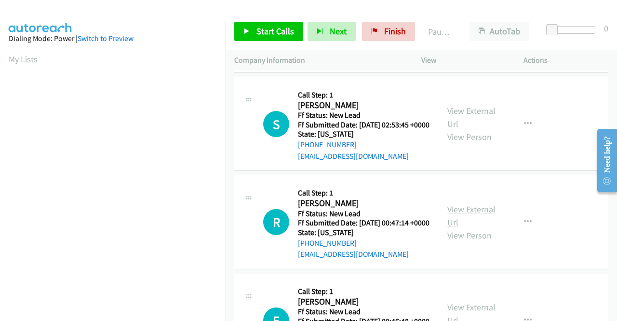
click at [454, 228] on link "View External Url" at bounding box center [472, 215] width 48 height 24
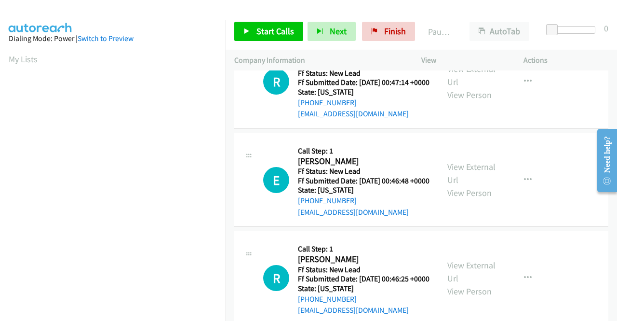
scroll to position [1254, 0]
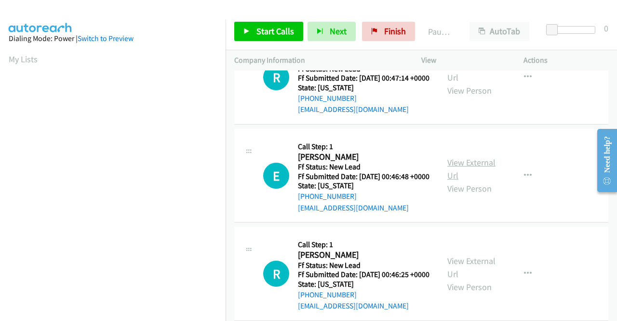
click at [448, 181] on link "View External Url" at bounding box center [472, 169] width 48 height 24
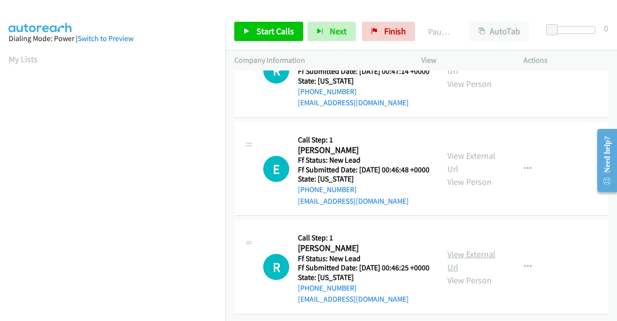
scroll to position [1373, 0]
click at [469, 248] on link "View External Url" at bounding box center [472, 260] width 48 height 24
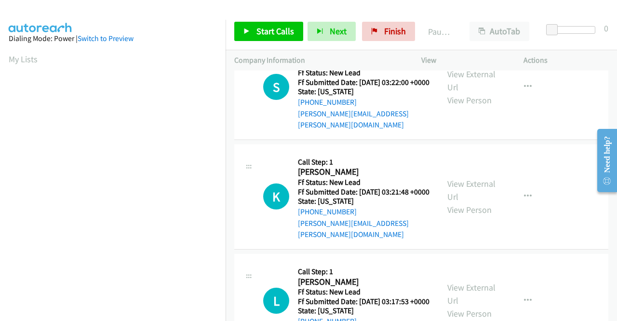
scroll to position [0, 0]
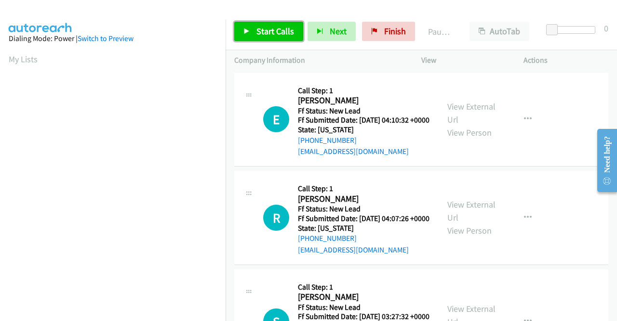
click at [268, 27] on span "Start Calls" at bounding box center [276, 31] width 38 height 11
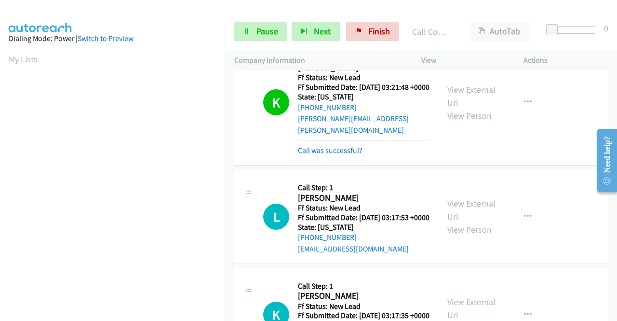
scroll to position [579, 0]
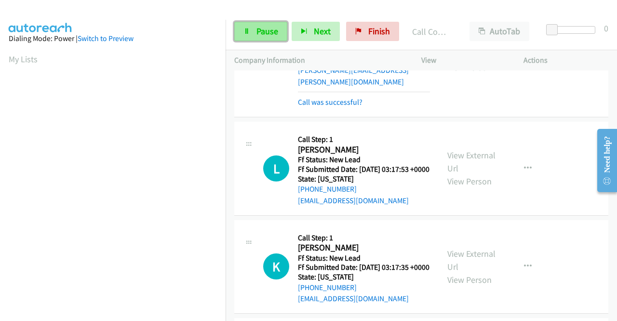
click at [271, 29] on span "Pause" at bounding box center [268, 31] width 22 height 11
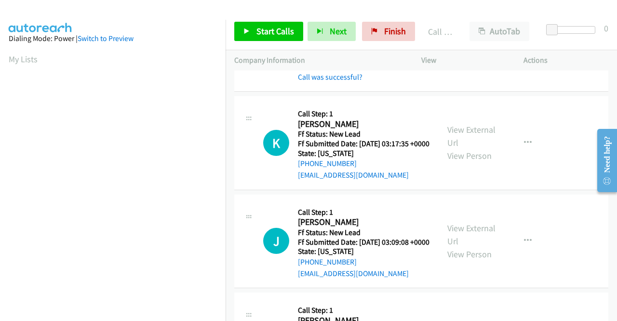
scroll to position [723, 0]
click at [279, 30] on span "Start Calls" at bounding box center [276, 31] width 38 height 11
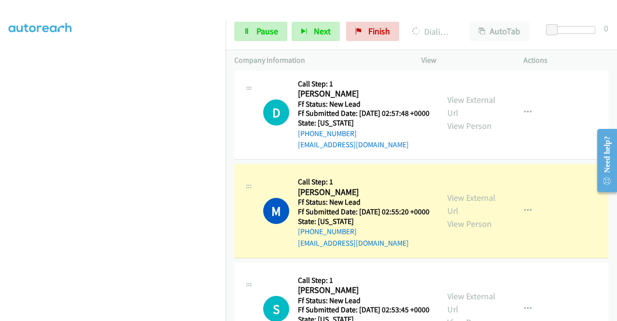
scroll to position [193, 0]
click at [254, 30] on link "Pause" at bounding box center [260, 31] width 53 height 19
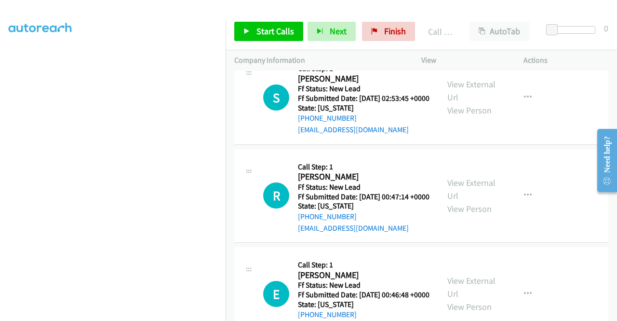
scroll to position [1350, 0]
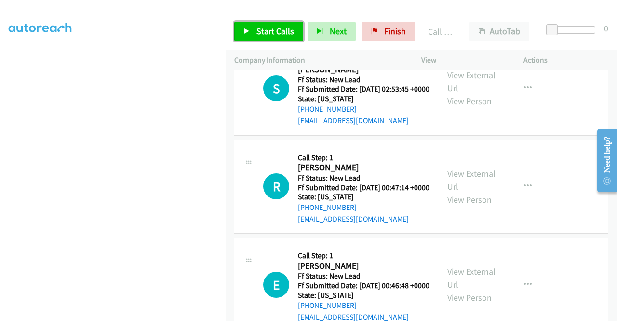
click at [284, 32] on span "Start Calls" at bounding box center [276, 31] width 38 height 11
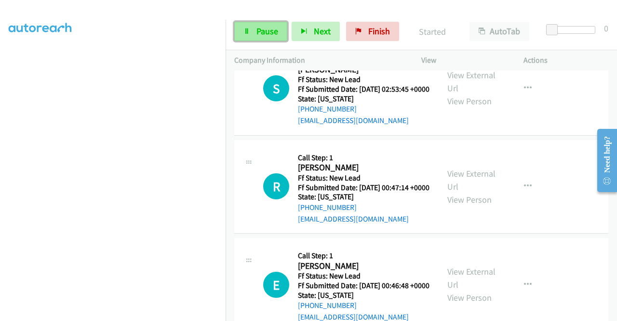
click at [249, 28] on icon at bounding box center [247, 31] width 7 height 7
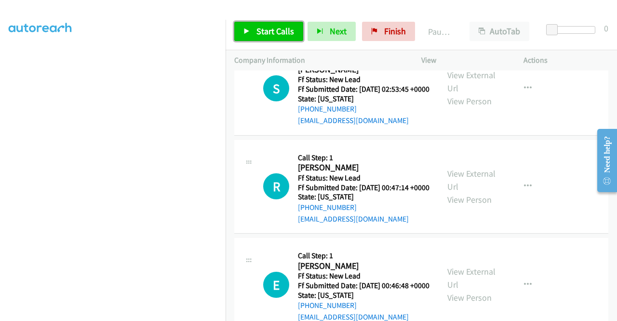
click at [249, 28] on icon at bounding box center [247, 31] width 7 height 7
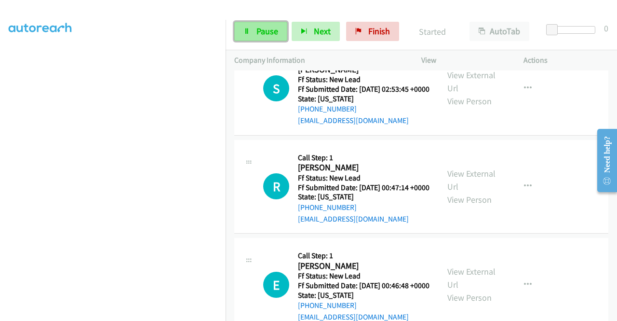
click at [267, 28] on span "Pause" at bounding box center [268, 31] width 22 height 11
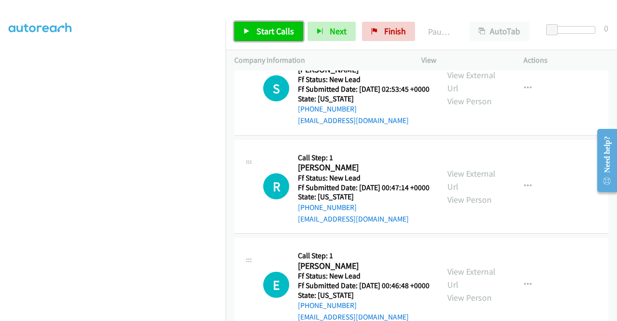
click at [267, 28] on span "Start Calls" at bounding box center [276, 31] width 38 height 11
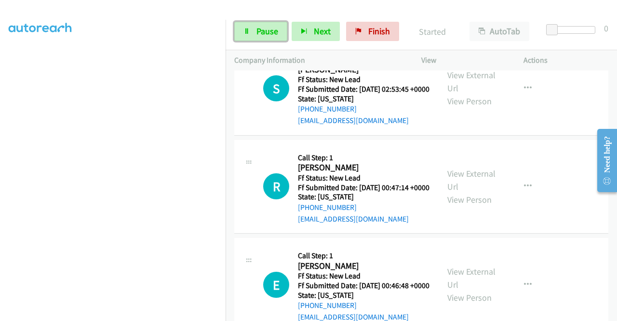
click at [267, 28] on span "Pause" at bounding box center [268, 31] width 22 height 11
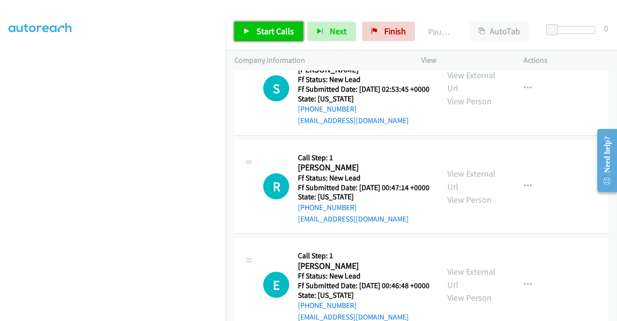
click at [267, 28] on span "Start Calls" at bounding box center [276, 31] width 38 height 11
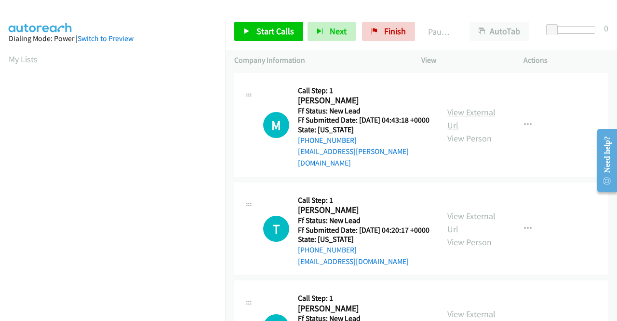
click at [482, 112] on link "View External Url" at bounding box center [472, 119] width 48 height 24
click at [457, 222] on link "View External Url" at bounding box center [472, 222] width 48 height 24
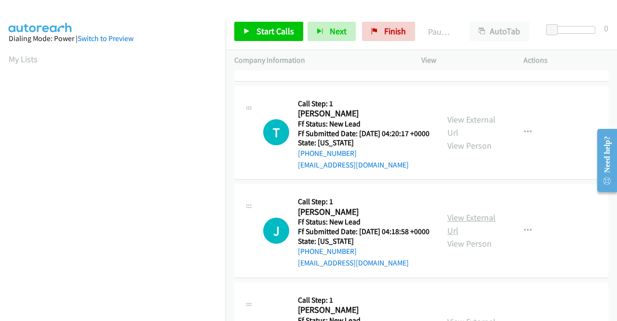
click at [468, 230] on link "View External Url" at bounding box center [472, 224] width 48 height 24
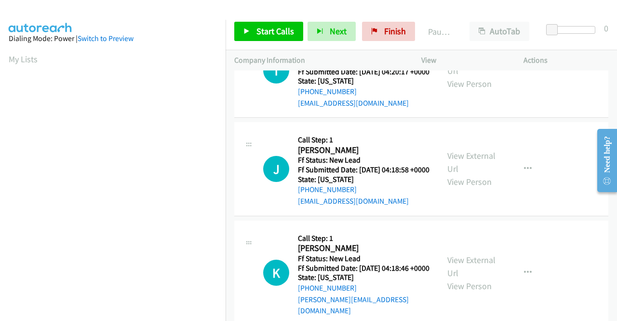
scroll to position [193, 0]
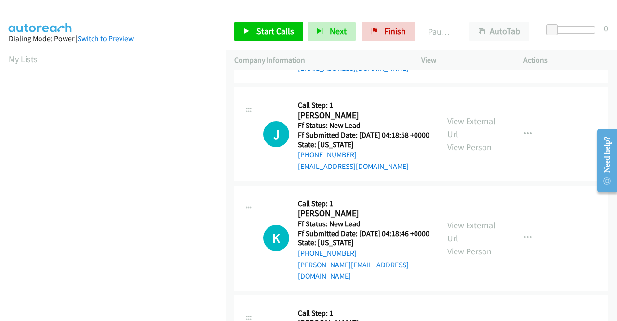
click at [456, 244] on link "View External Url" at bounding box center [472, 231] width 48 height 24
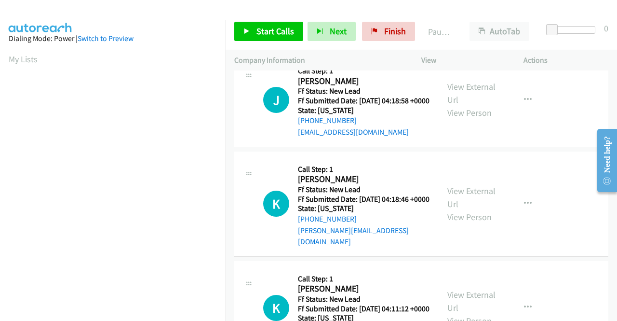
scroll to position [289, 0]
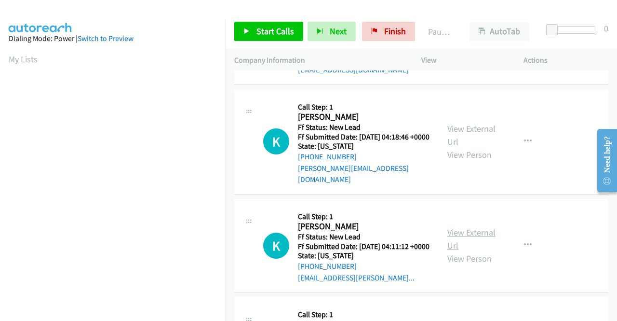
click at [458, 250] on link "View External Url" at bounding box center [472, 239] width 48 height 24
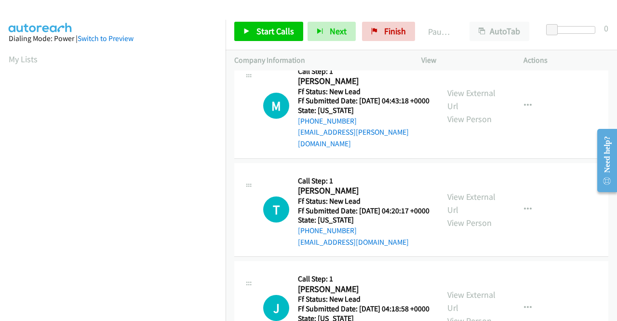
scroll to position [0, 0]
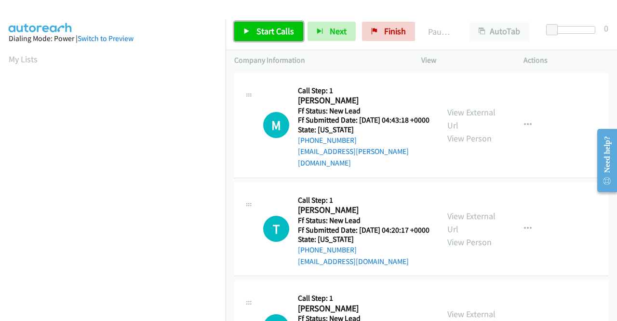
click at [249, 35] on link "Start Calls" at bounding box center [268, 31] width 69 height 19
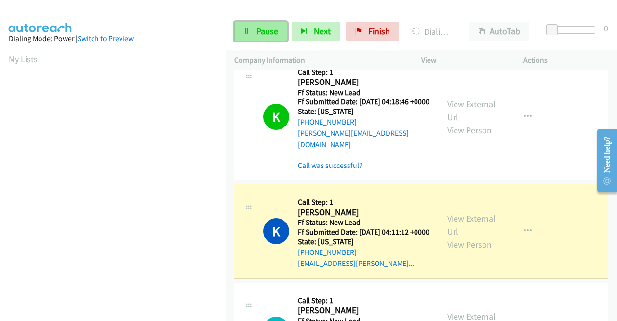
click at [266, 32] on span "Pause" at bounding box center [268, 31] width 22 height 11
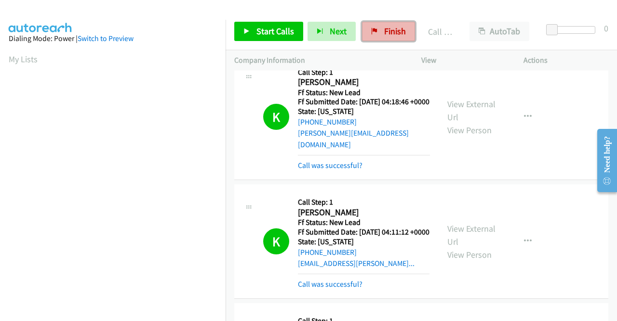
click at [380, 24] on link "Finish" at bounding box center [388, 31] width 53 height 19
